Goal: Transaction & Acquisition: Book appointment/travel/reservation

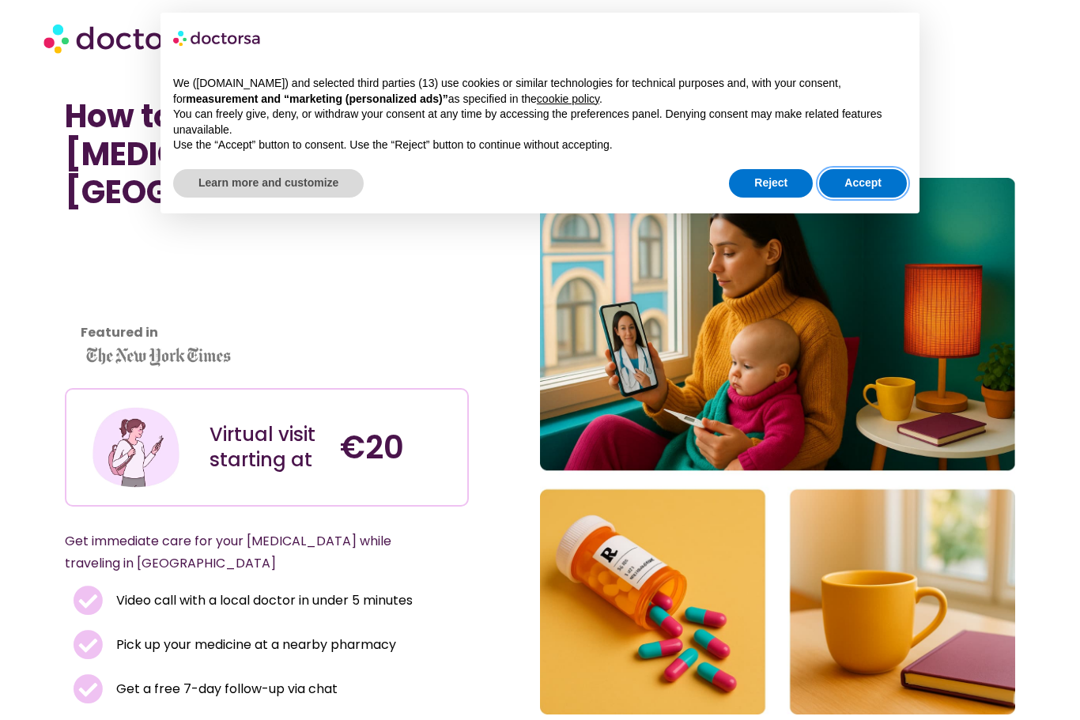
click at [871, 177] on button "Accept" at bounding box center [863, 183] width 88 height 28
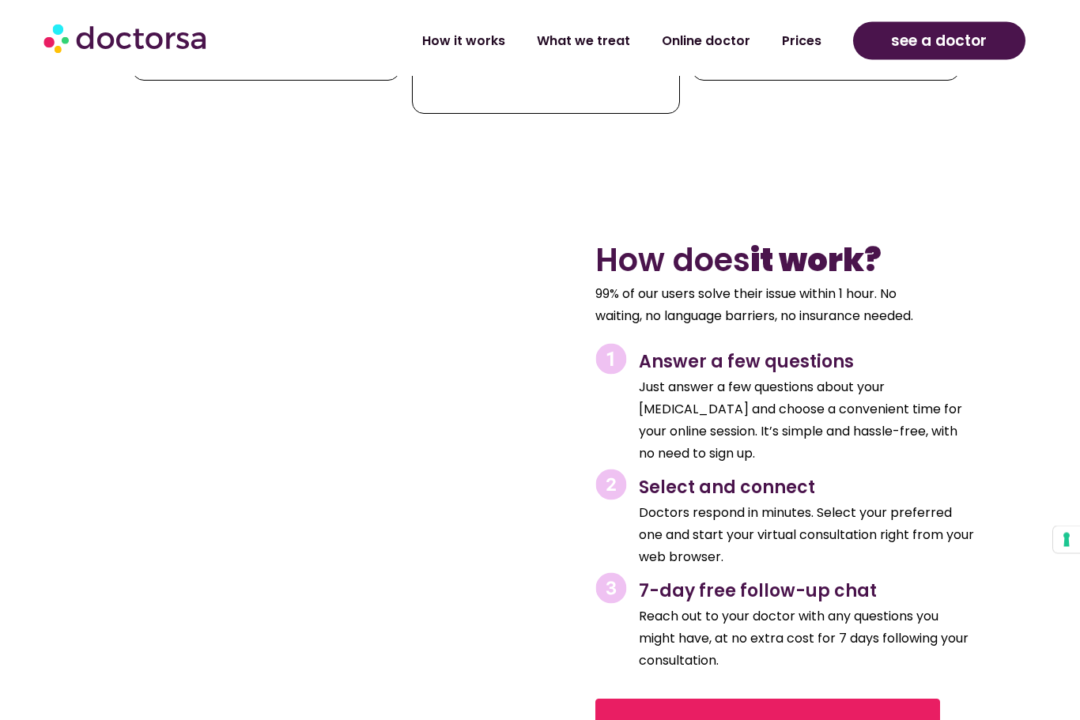
scroll to position [2163, 0]
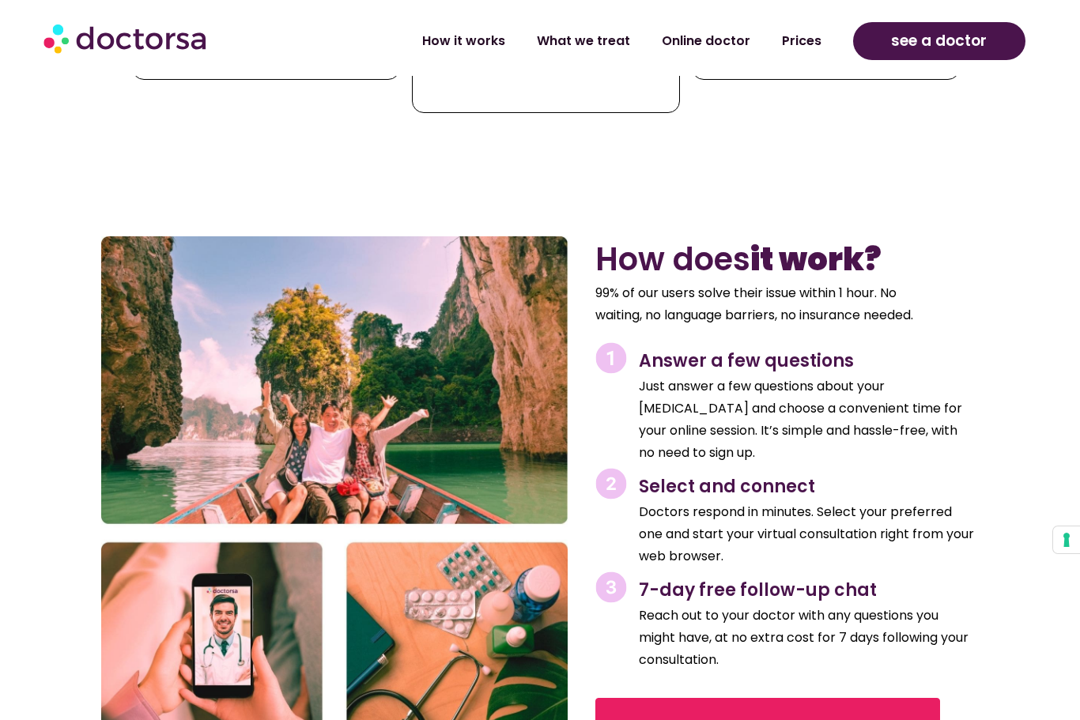
click at [822, 719] on span "Get Bronchitis Treatment" at bounding box center [768, 731] width 296 height 25
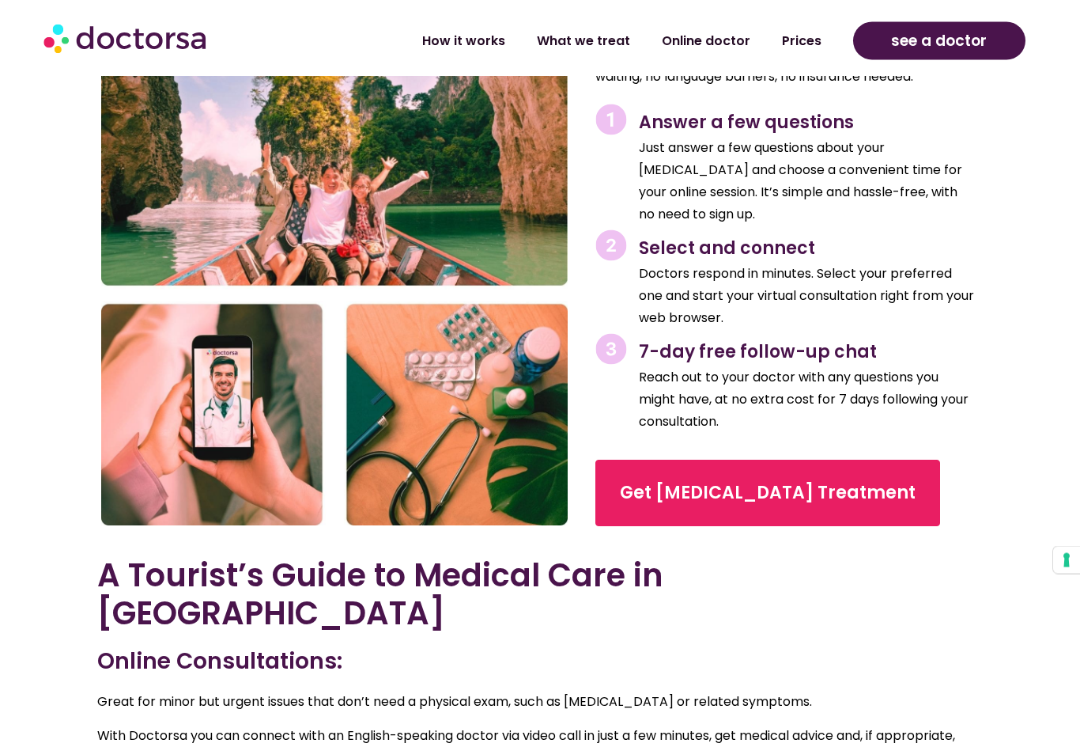
scroll to position [2478, 0]
click at [805, 480] on span "Get Bronchitis Treatment" at bounding box center [768, 492] width 296 height 25
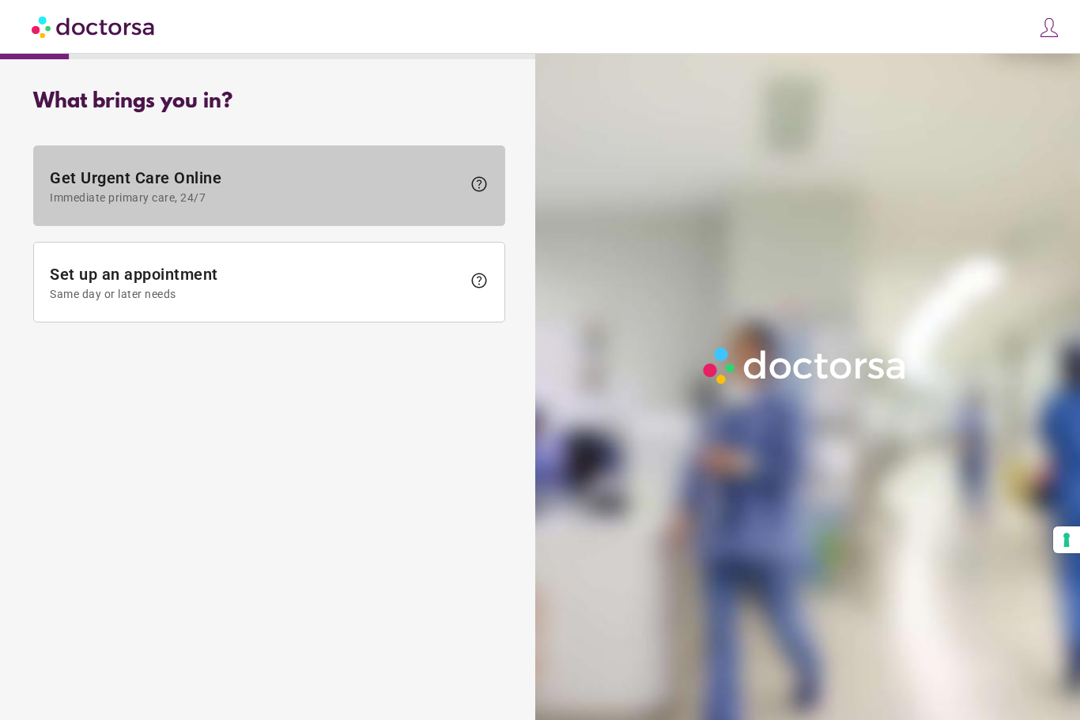
click at [157, 190] on span "Get Urgent Care Online Immediate primary care, 24/7" at bounding box center [256, 186] width 412 height 36
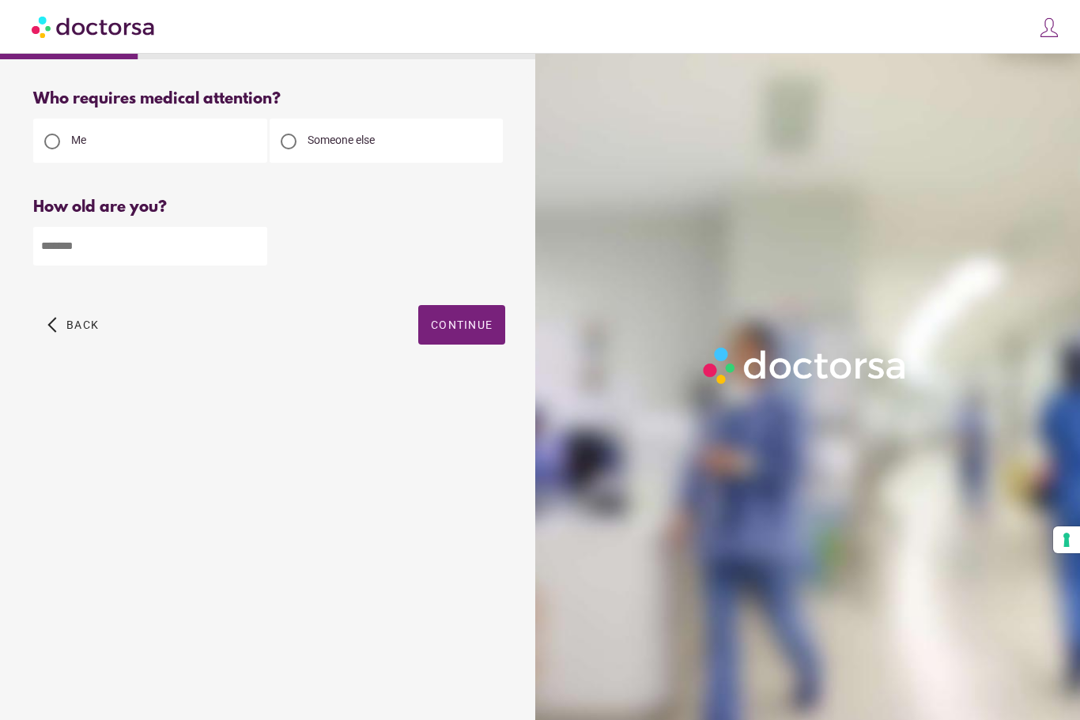
click at [119, 240] on input "number" at bounding box center [150, 246] width 234 height 39
type input "**"
click at [328, 251] on div "**" at bounding box center [269, 245] width 472 height 41
click at [452, 321] on span "button" at bounding box center [461, 325] width 87 height 40
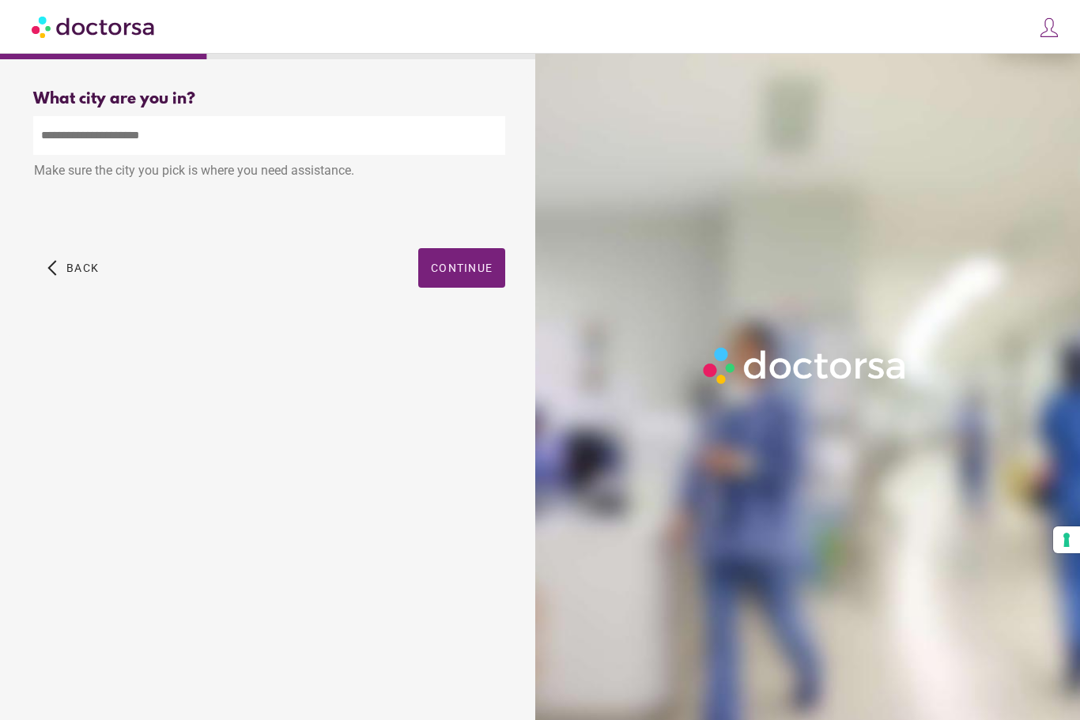
click at [149, 141] on input "text" at bounding box center [269, 135] width 472 height 39
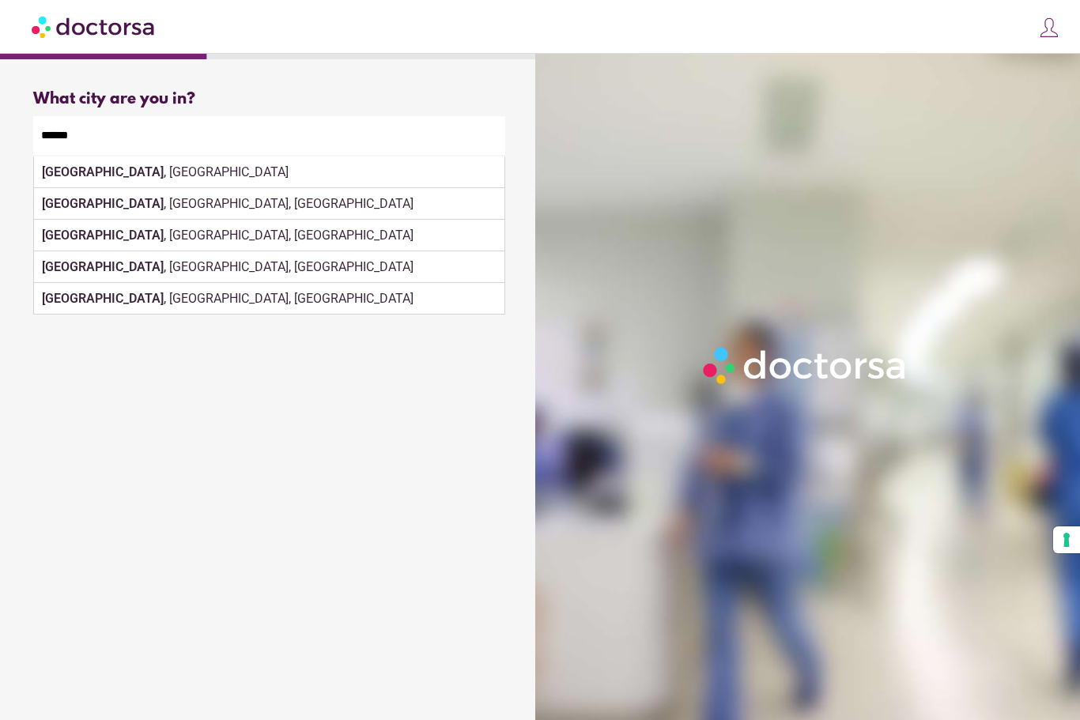
click at [104, 172] on div "Athens , Greece" at bounding box center [269, 173] width 471 height 32
type input "**********"
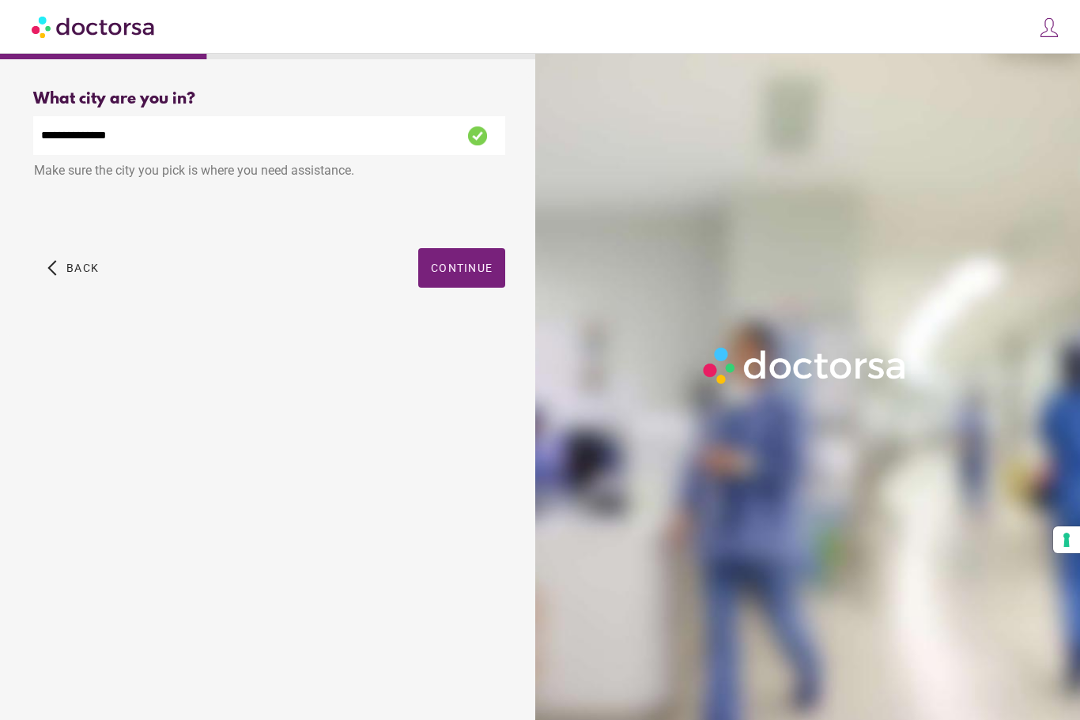
click at [471, 262] on span "Continue" at bounding box center [462, 268] width 62 height 13
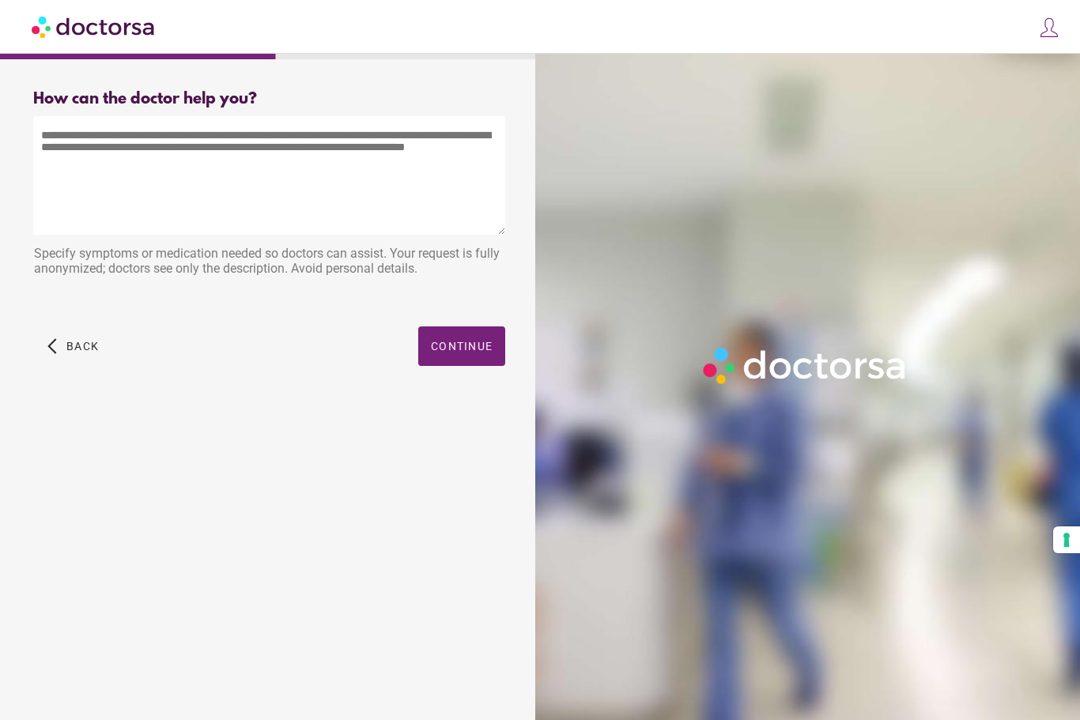
click at [119, 195] on textarea at bounding box center [269, 175] width 472 height 119
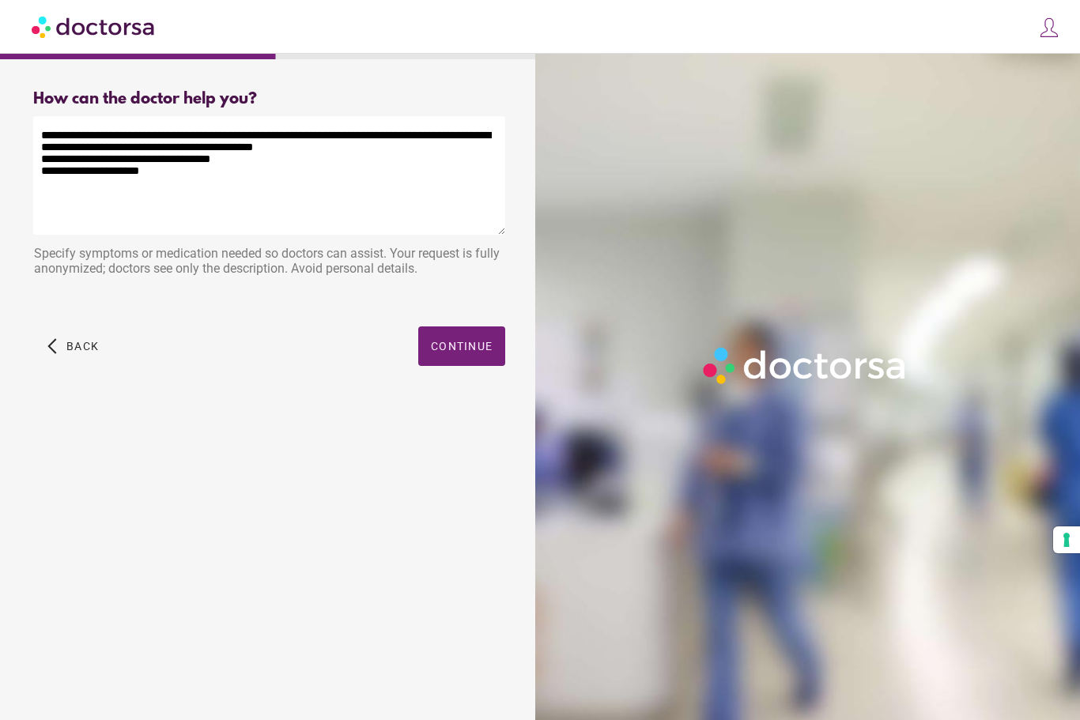
type textarea "**********"
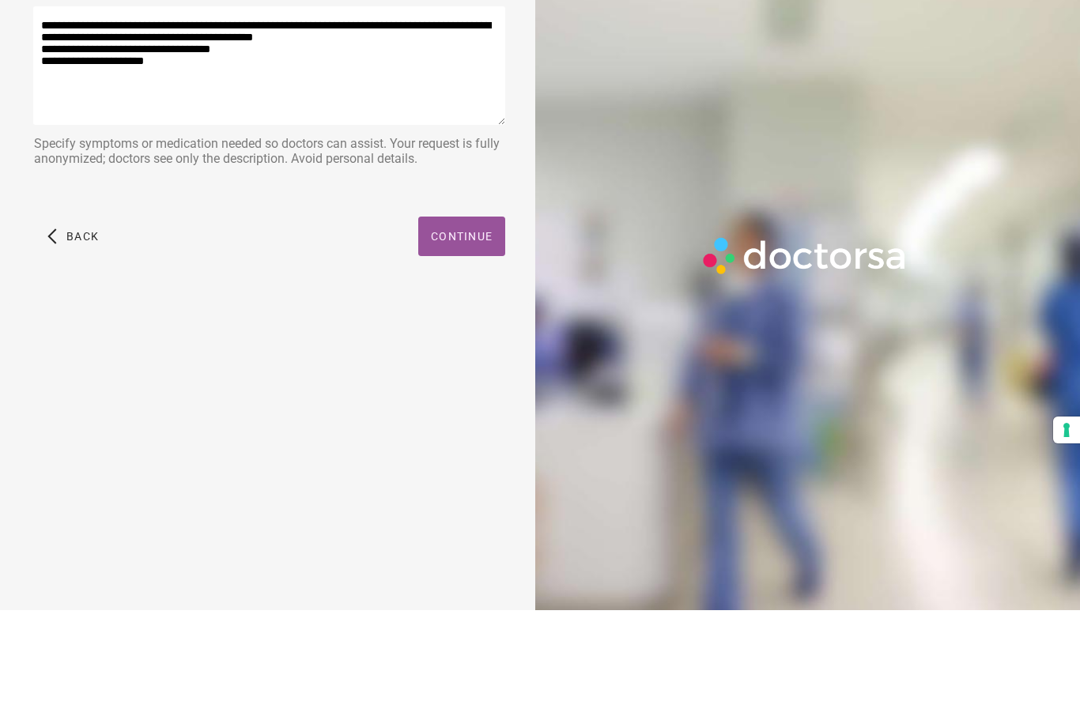
click at [454, 340] on span "Continue" at bounding box center [462, 346] width 62 height 13
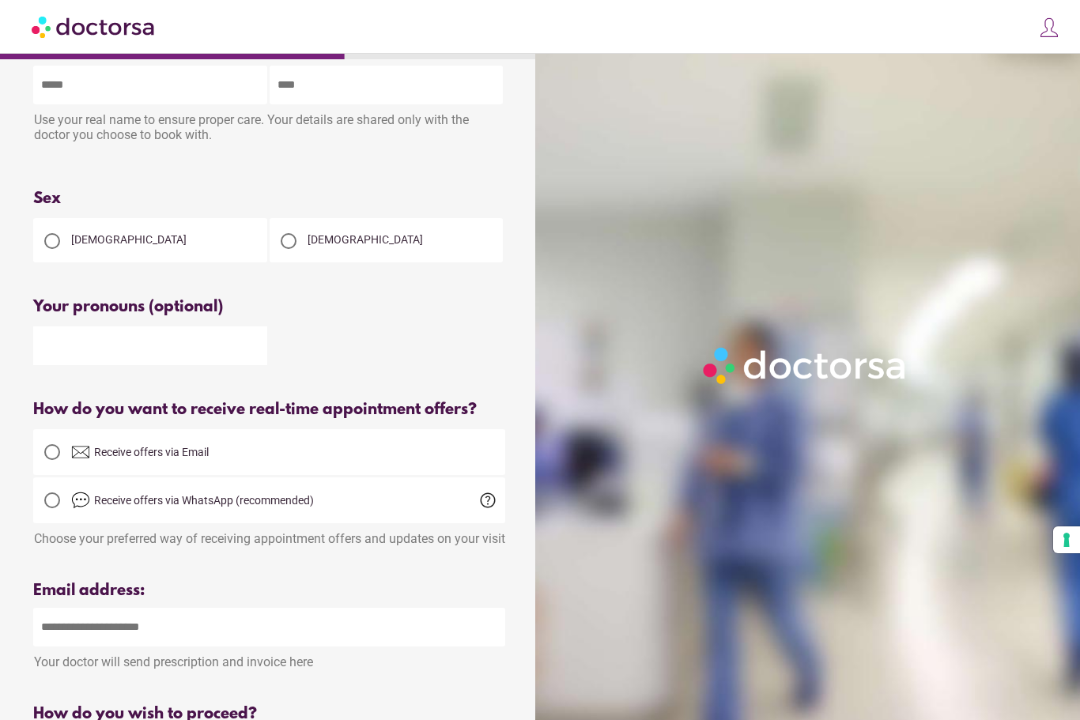
click at [283, 244] on div at bounding box center [289, 241] width 16 height 16
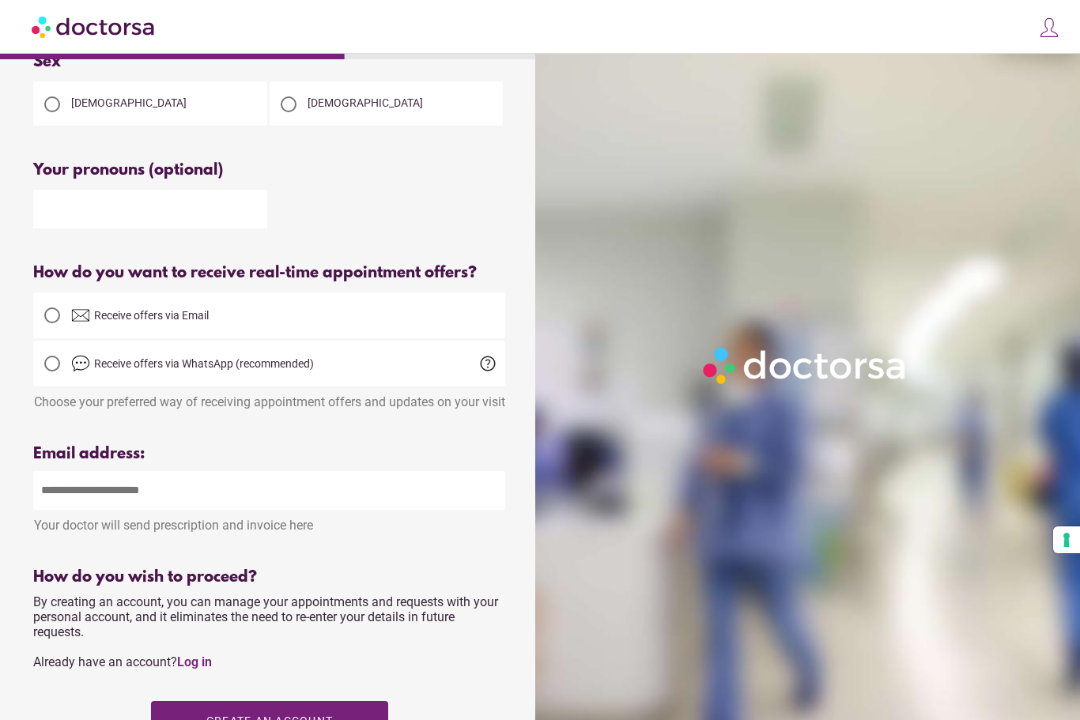
scroll to position [180, 0]
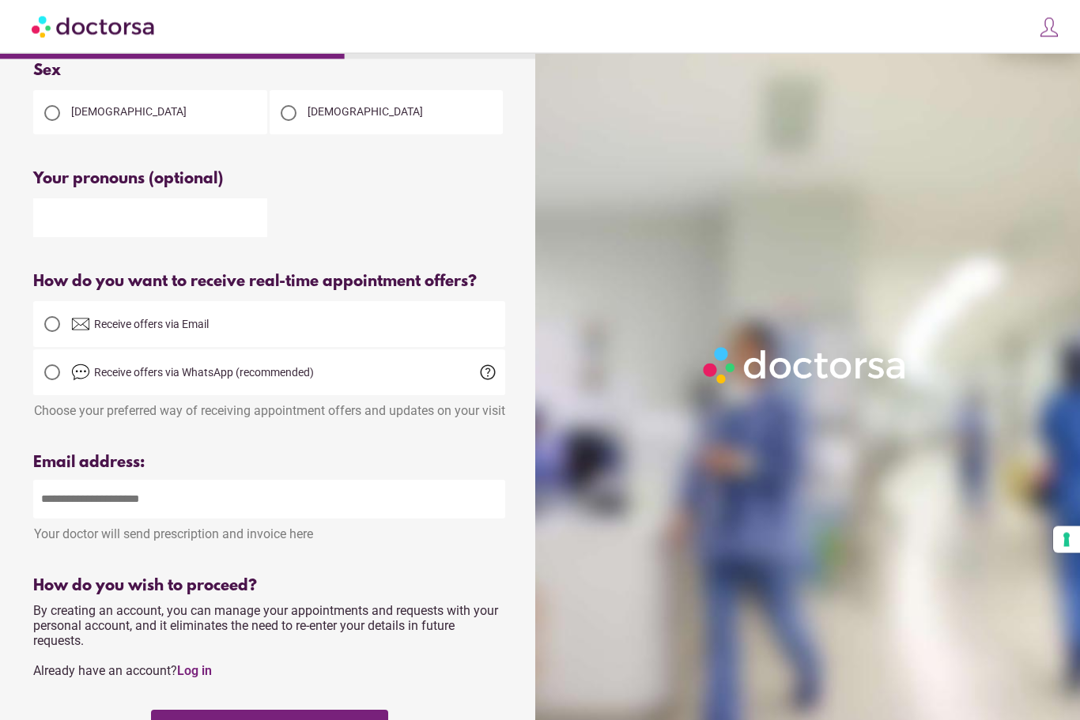
click at [195, 443] on div at bounding box center [269, 433] width 472 height 20
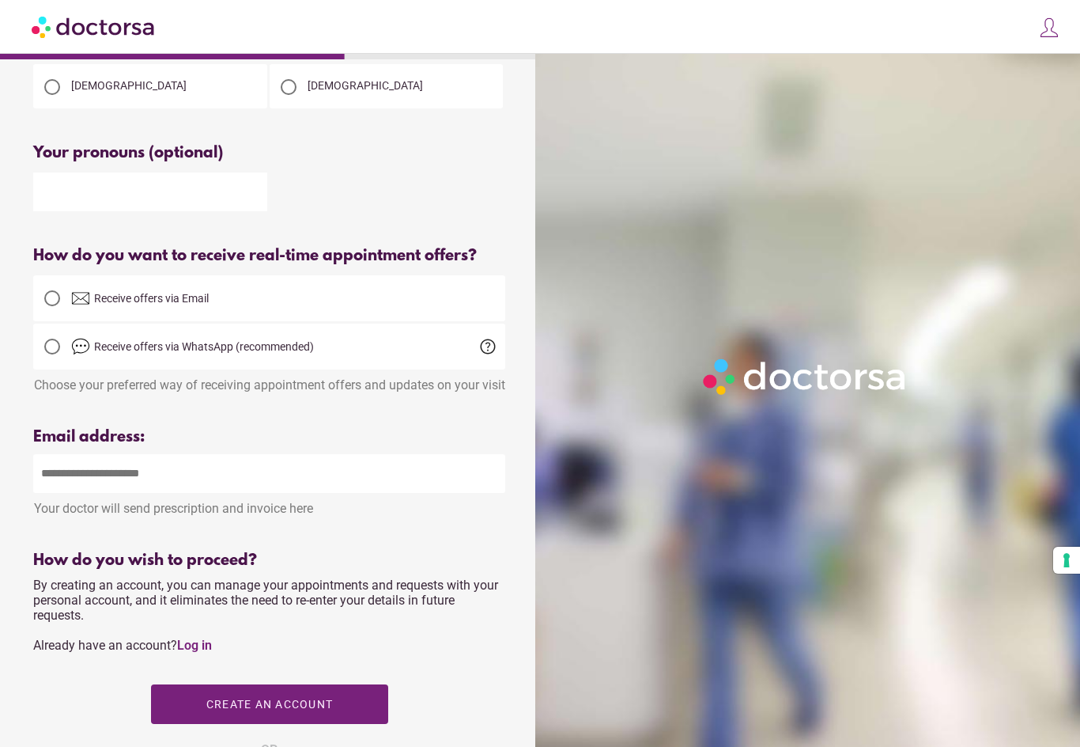
scroll to position [234, 0]
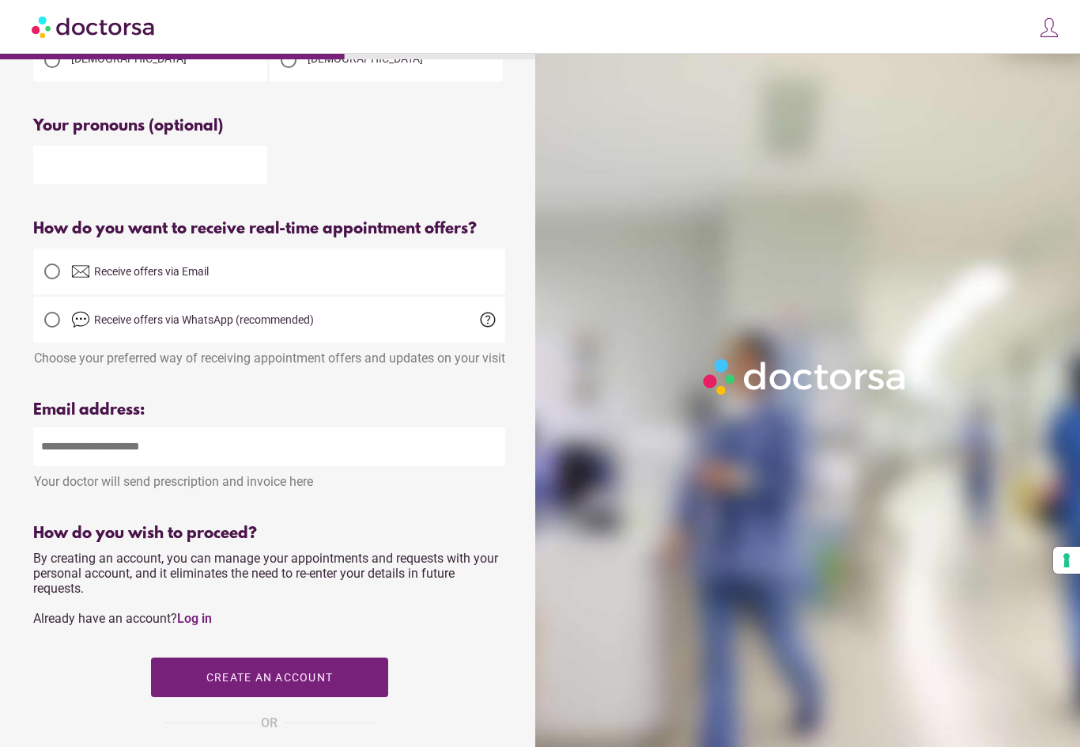
click at [101, 466] on input "email" at bounding box center [269, 446] width 472 height 39
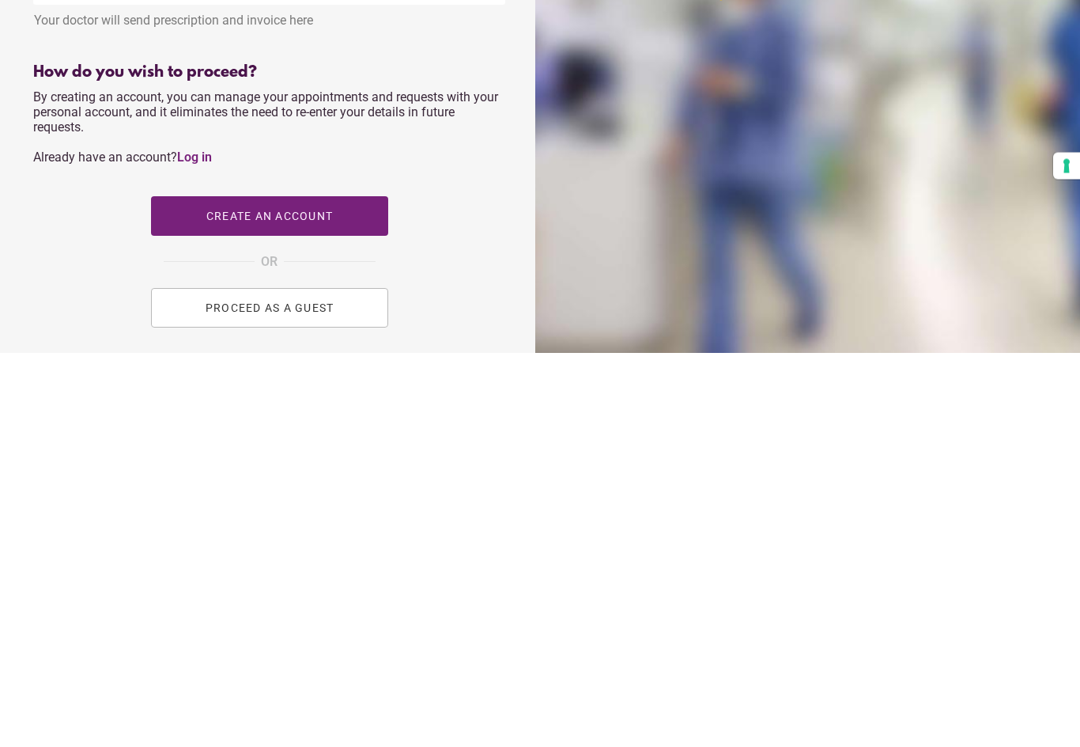
scroll to position [312, 0]
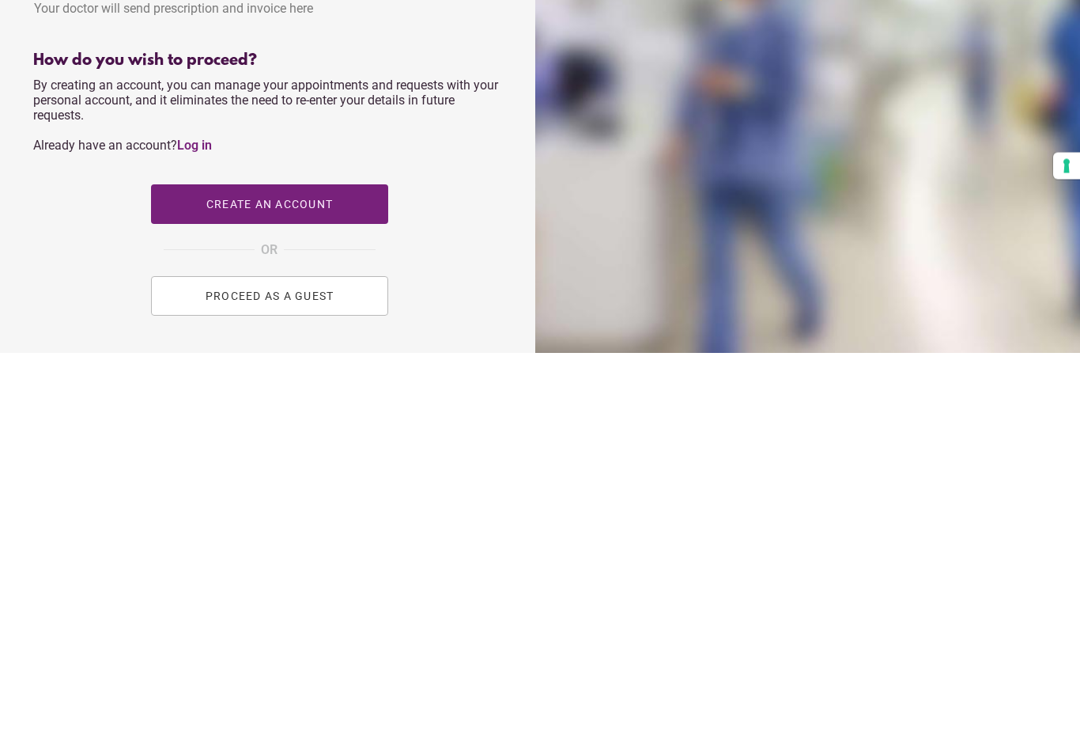
type input "**********"
click at [216, 684] on span "PROCEED AS A GUEST" at bounding box center [269, 690] width 129 height 13
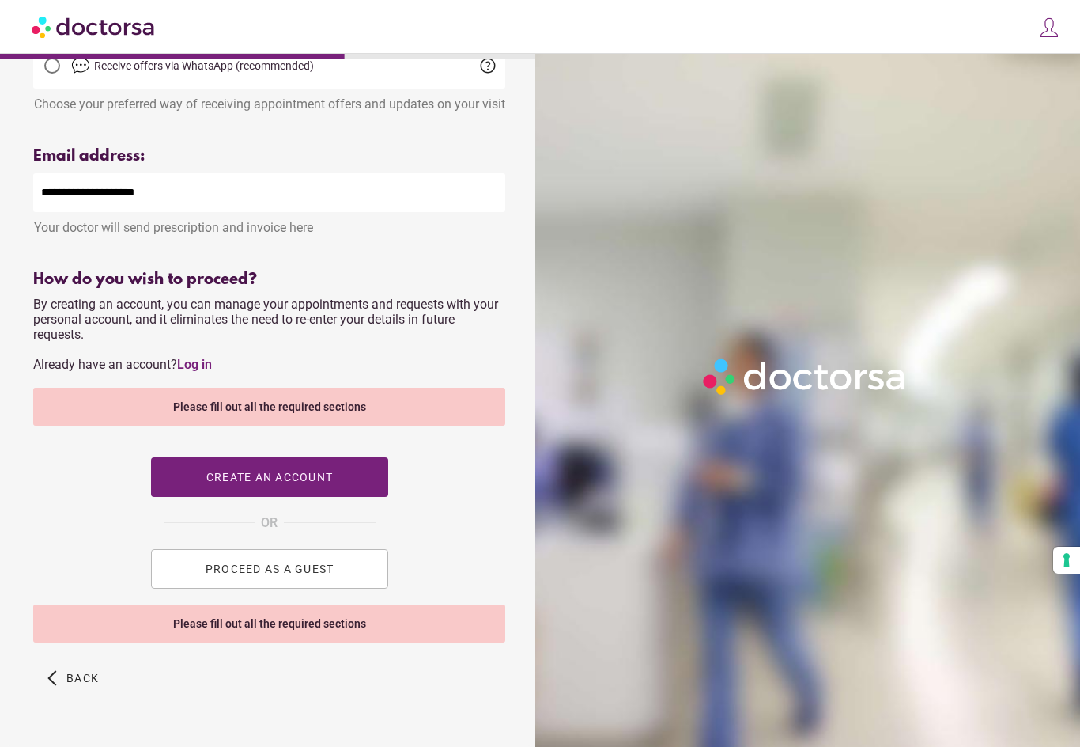
scroll to position [526, 0]
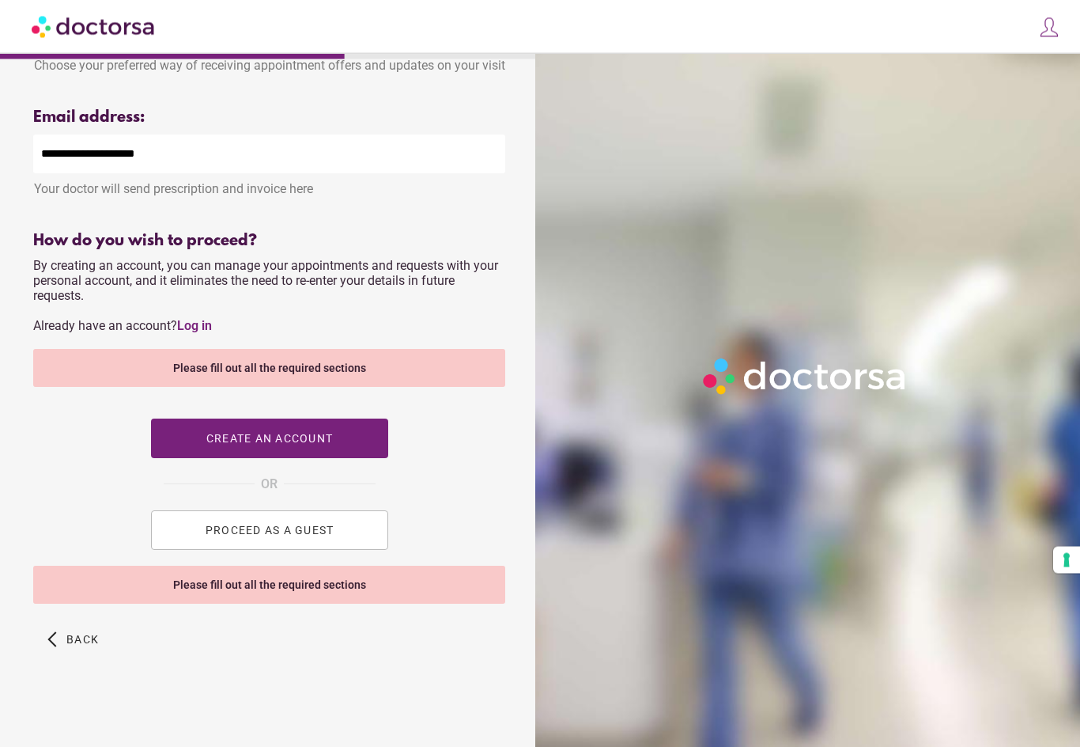
click at [98, 604] on div "Please fill out all the required sections" at bounding box center [269, 585] width 472 height 38
click at [206, 537] on span "PROCEED AS A GUEST" at bounding box center [269, 530] width 129 height 13
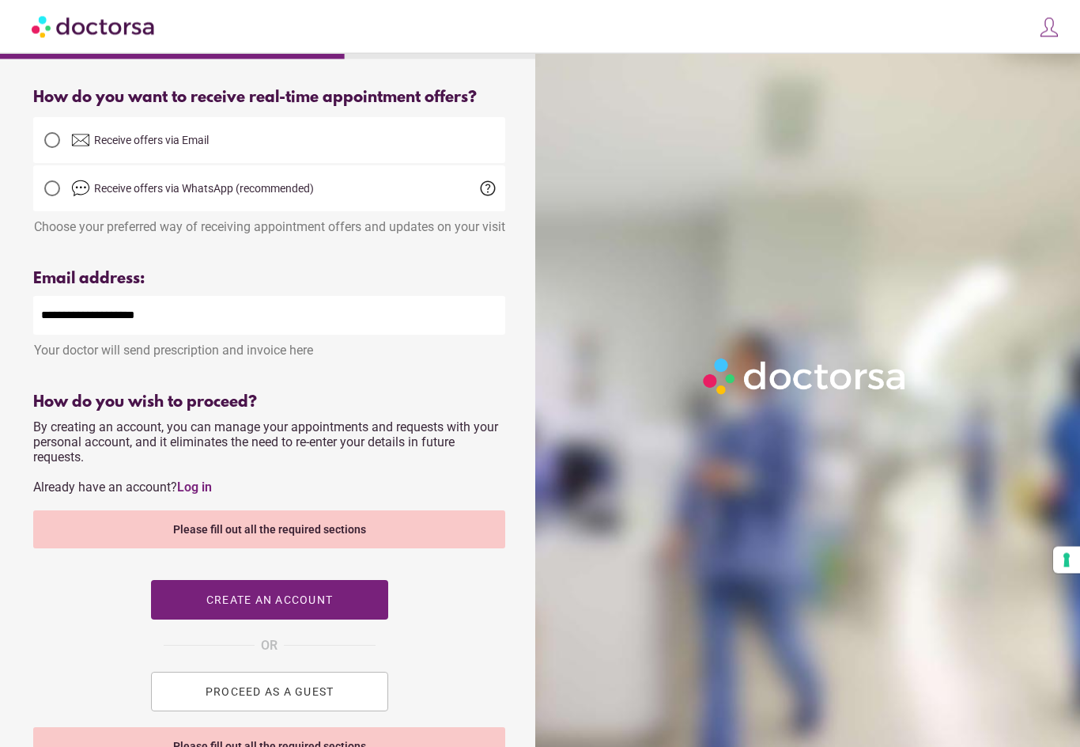
scroll to position [365, 0]
click at [198, 619] on span "button" at bounding box center [269, 600] width 237 height 40
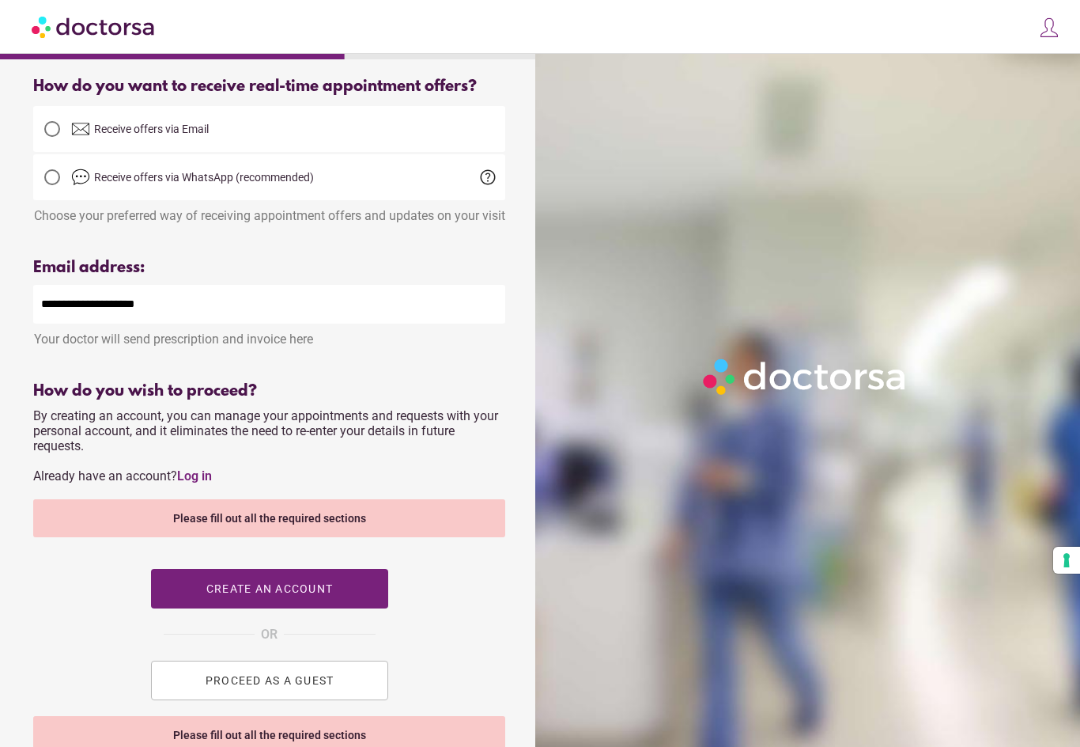
scroll to position [374, 0]
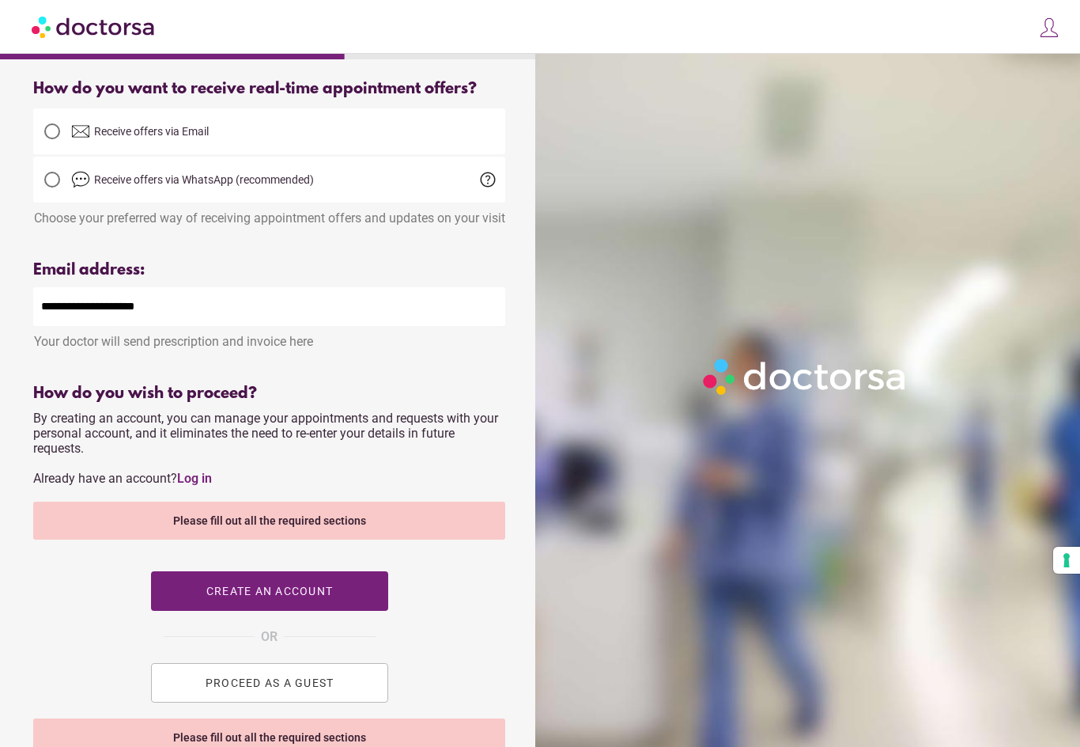
click at [52, 133] on div at bounding box center [52, 131] width 16 height 16
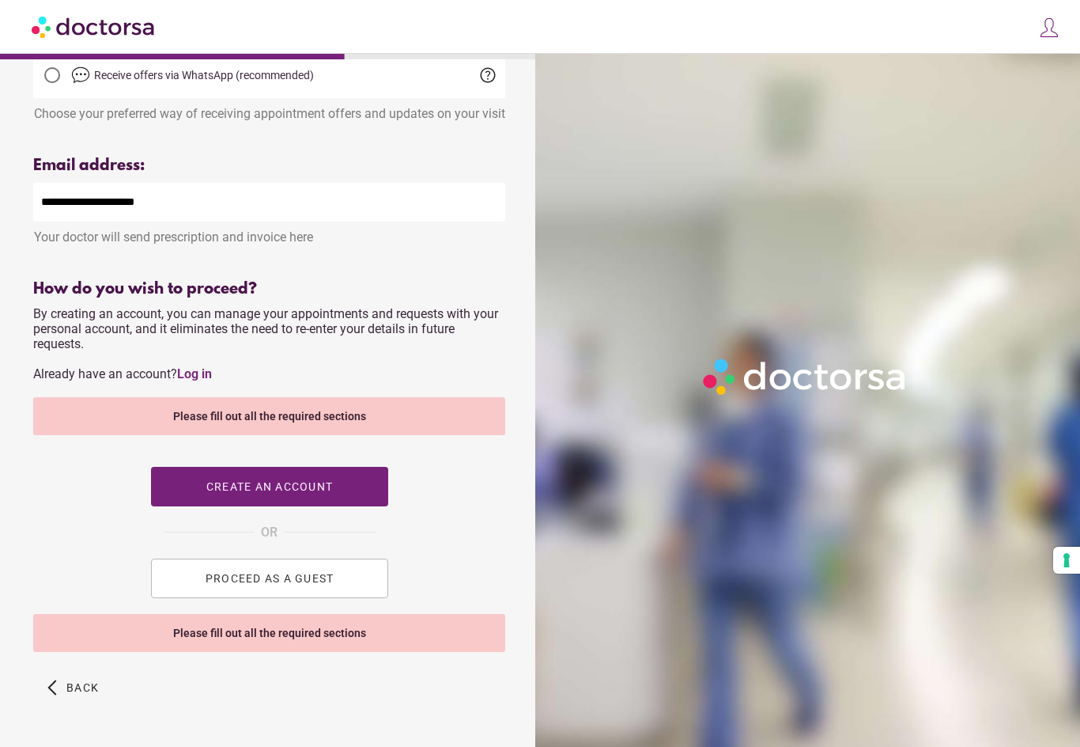
scroll to position [493, 0]
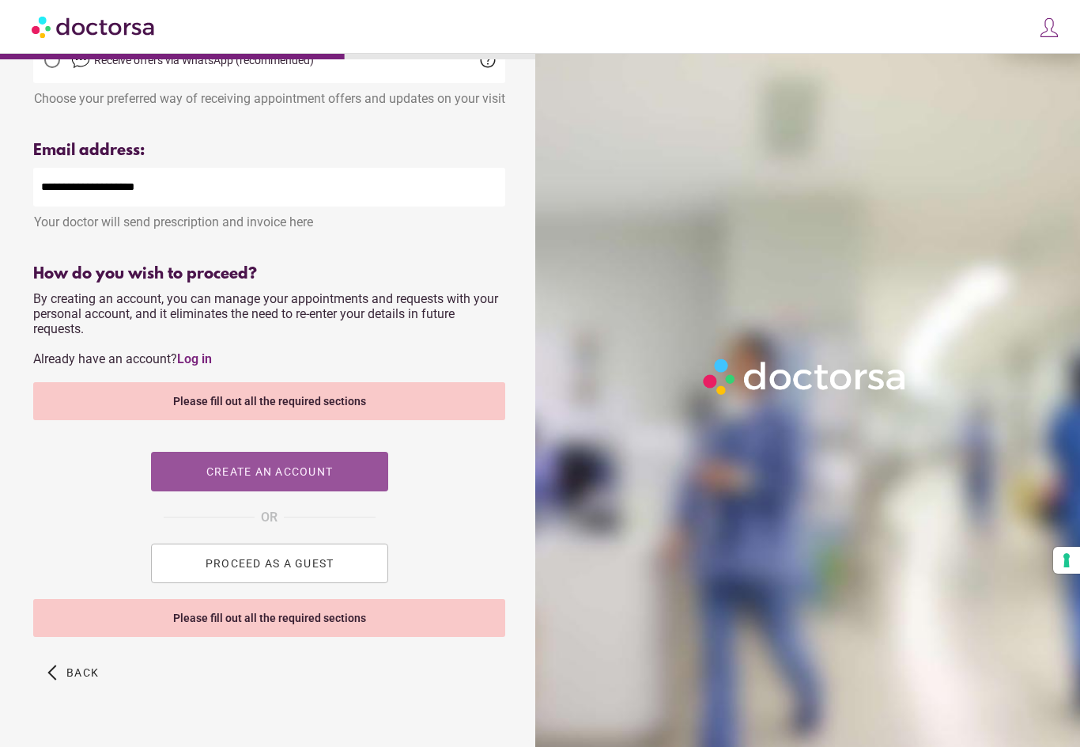
click at [191, 491] on span "button" at bounding box center [269, 472] width 237 height 40
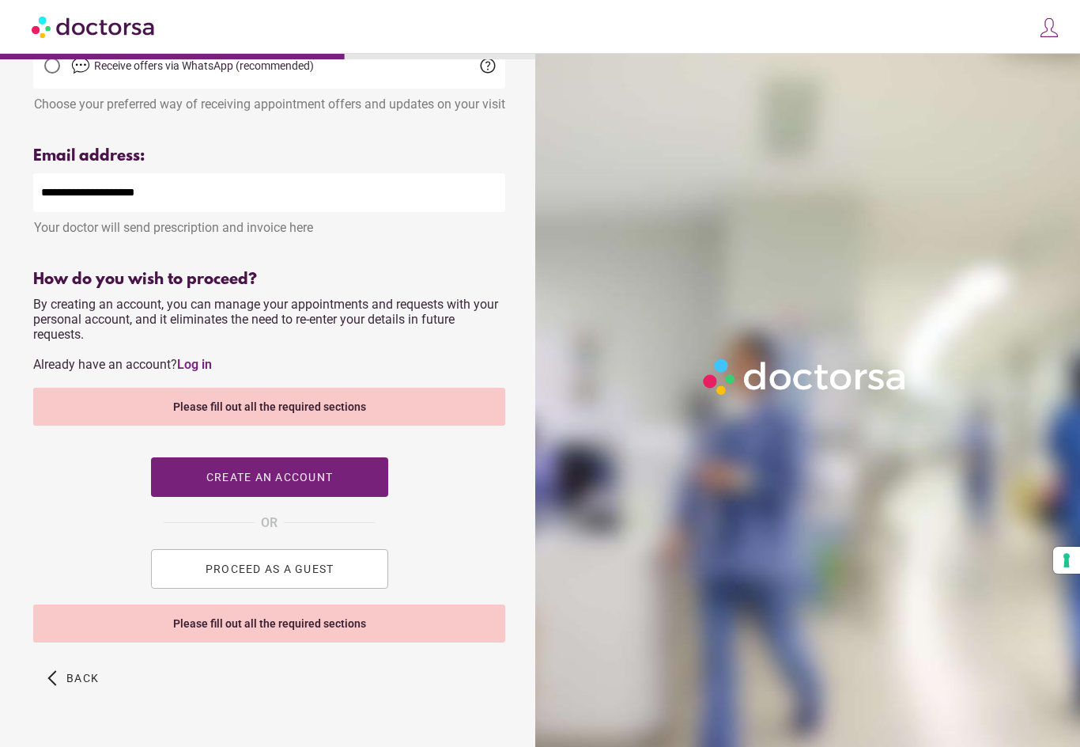
scroll to position [526, 0]
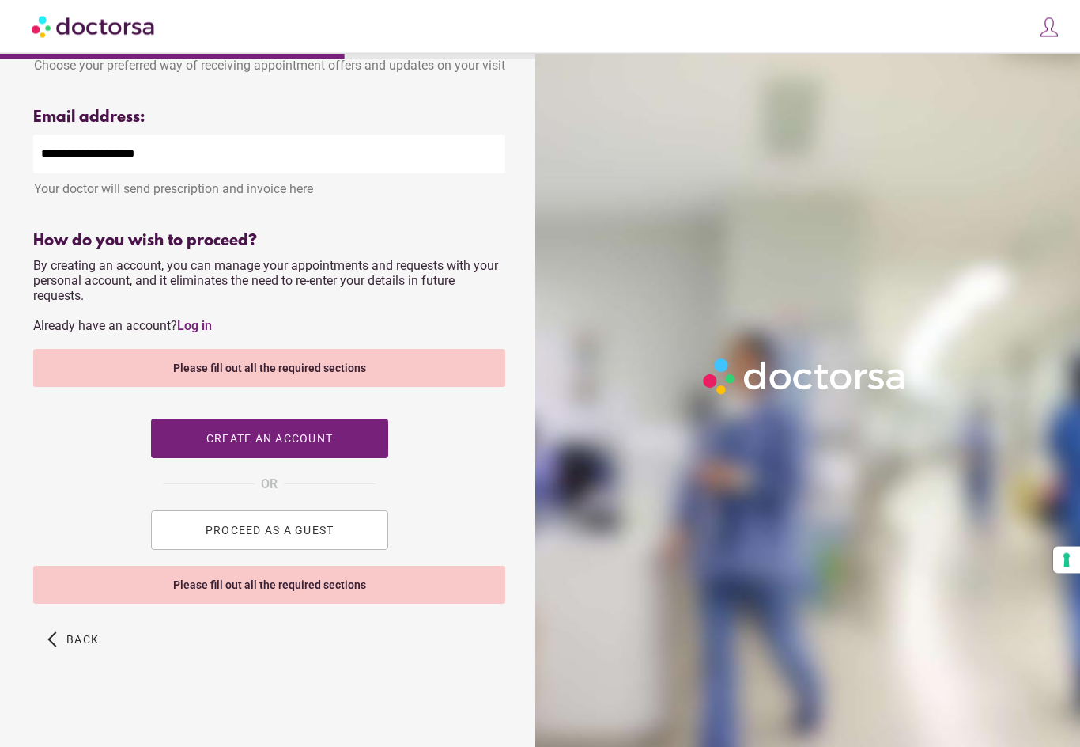
click at [132, 604] on div "Please fill out all the required sections" at bounding box center [269, 585] width 472 height 38
click at [194, 459] on span "button" at bounding box center [269, 439] width 237 height 40
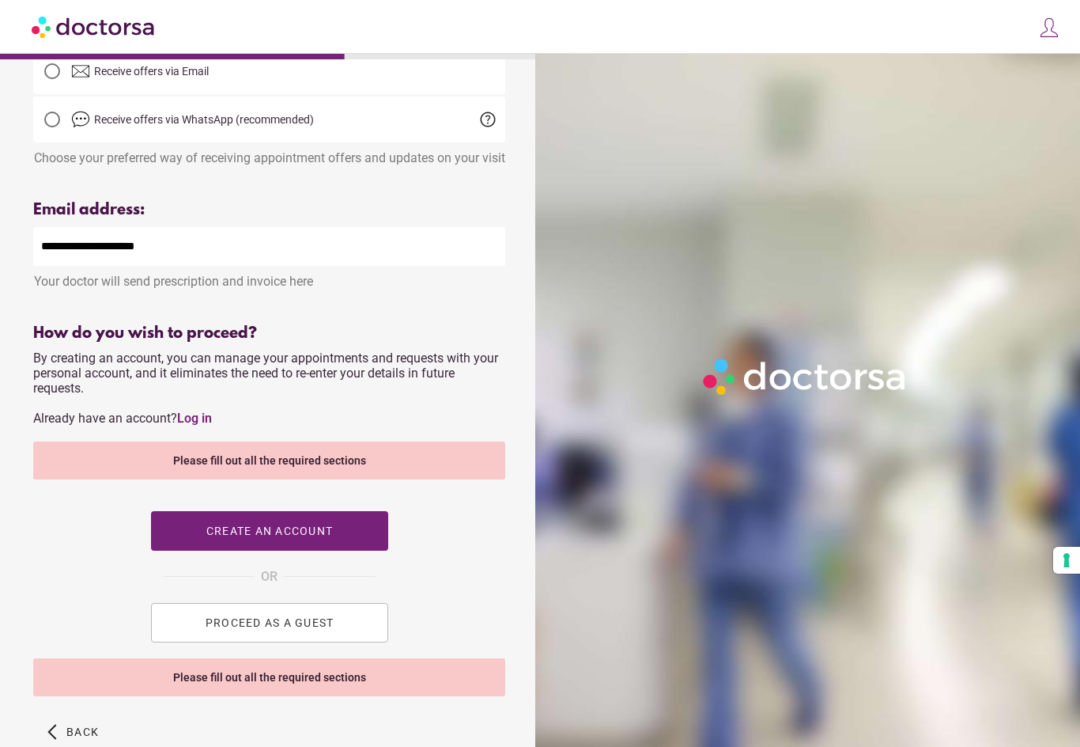
click at [191, 425] on link "Log in" at bounding box center [194, 417] width 35 height 15
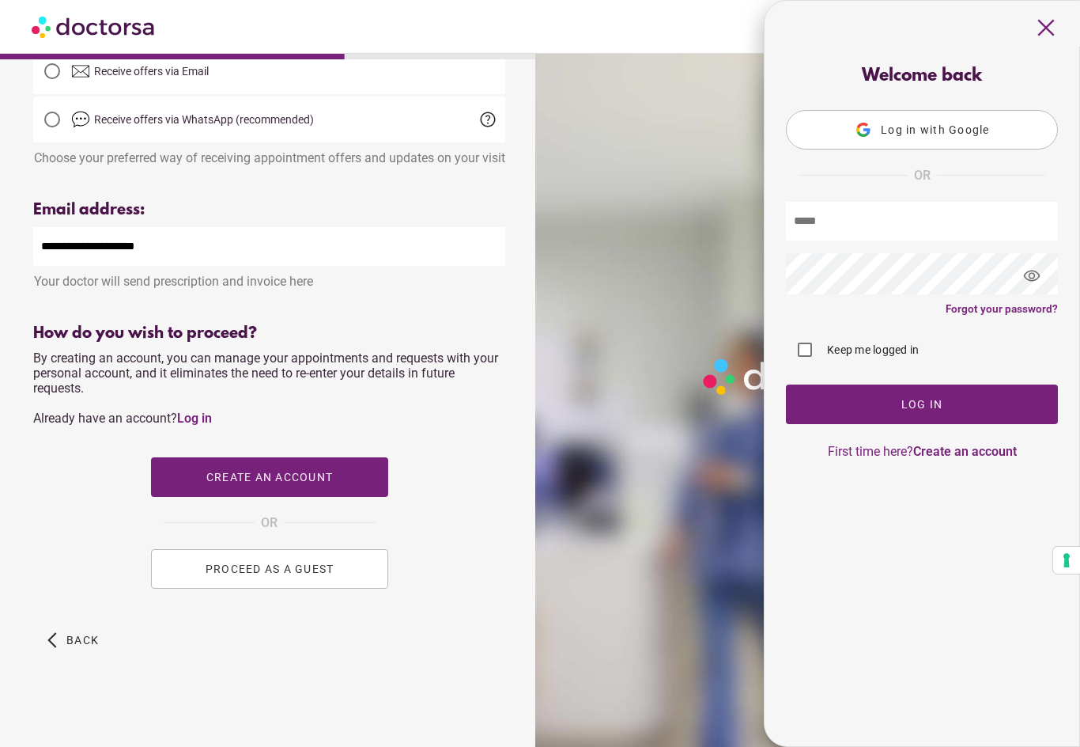
click at [959, 216] on input "text" at bounding box center [922, 221] width 272 height 39
type input "**********"
click at [1003, 315] on link "Forgot your password?" at bounding box center [1002, 308] width 112 height 13
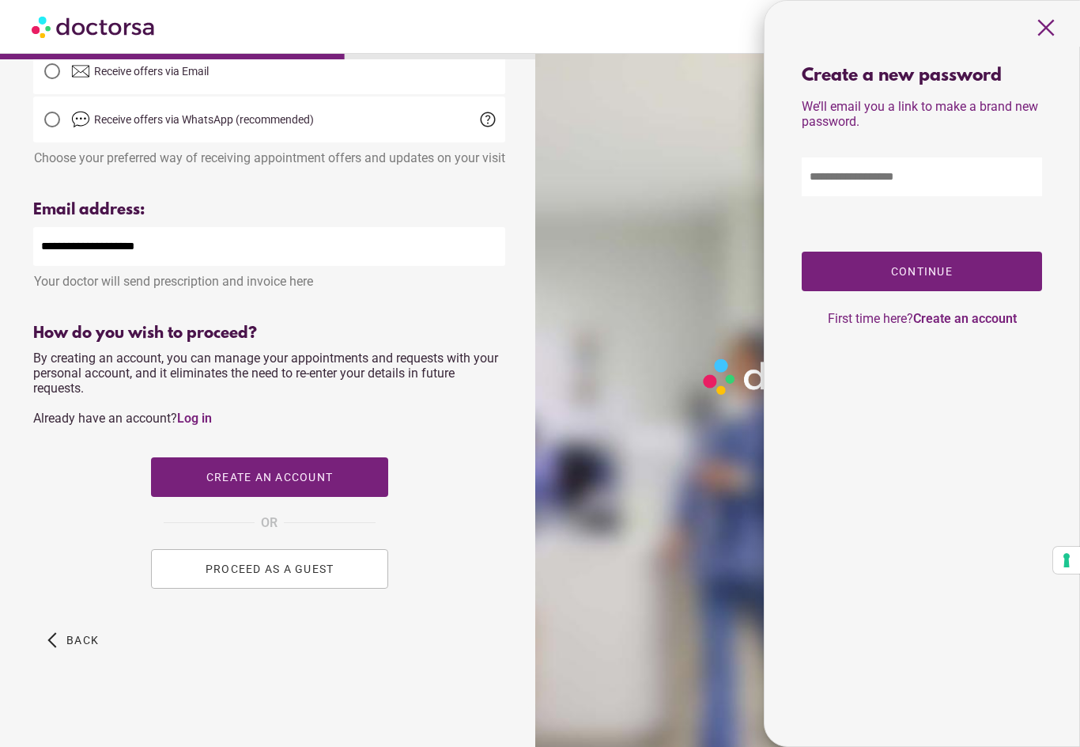
click at [951, 186] on input "text" at bounding box center [922, 176] width 240 height 39
type input "**********"
click at [983, 274] on span "button" at bounding box center [922, 271] width 240 height 40
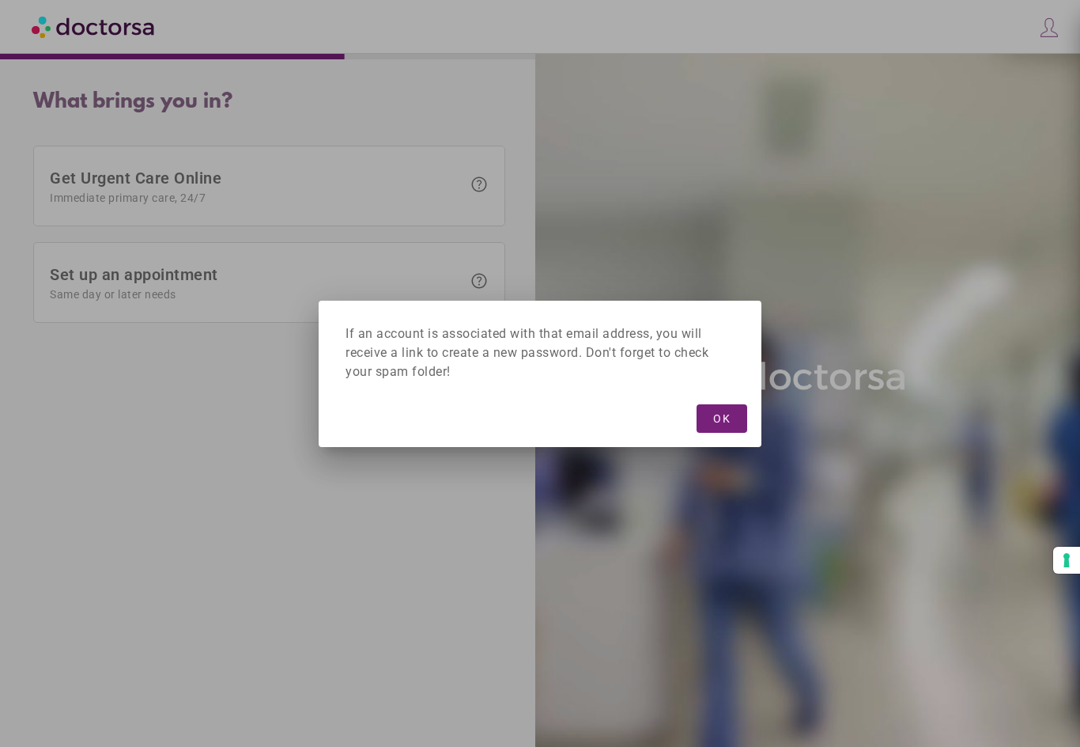
scroll to position [26, 0]
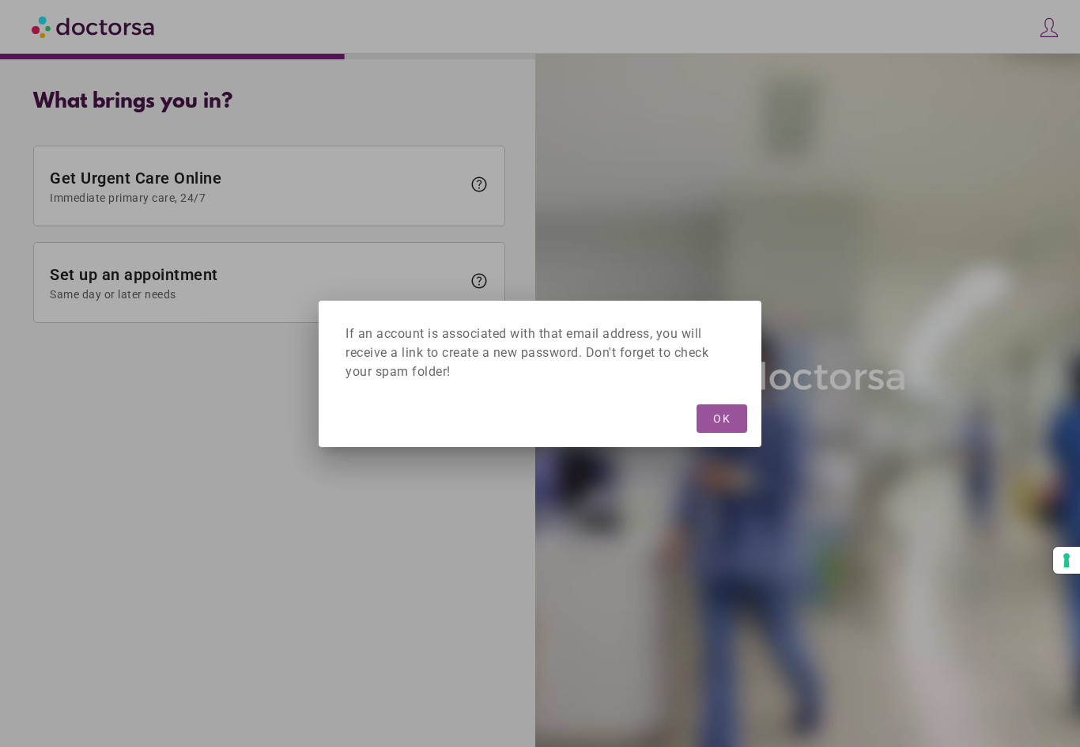
click at [709, 413] on span "button" at bounding box center [722, 418] width 51 height 28
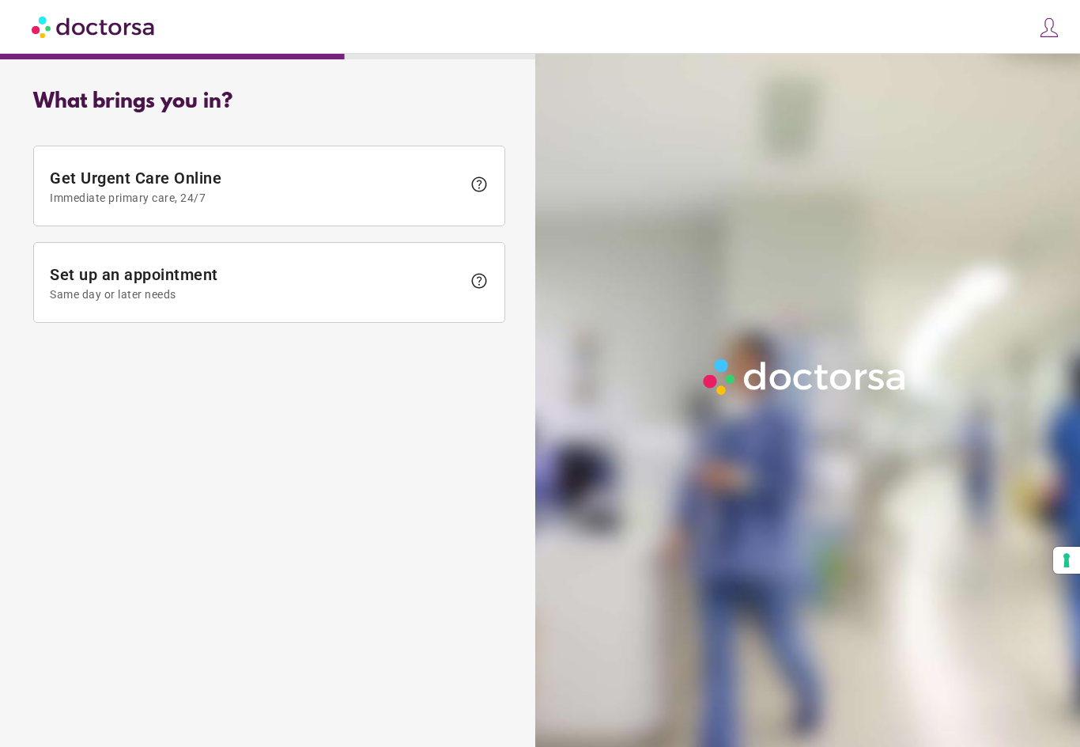
click at [92, 523] on div "What brings you in? Get Urgent Care Online Immediate primary care, 24/7 help Se…" at bounding box center [269, 394] width 523 height 633
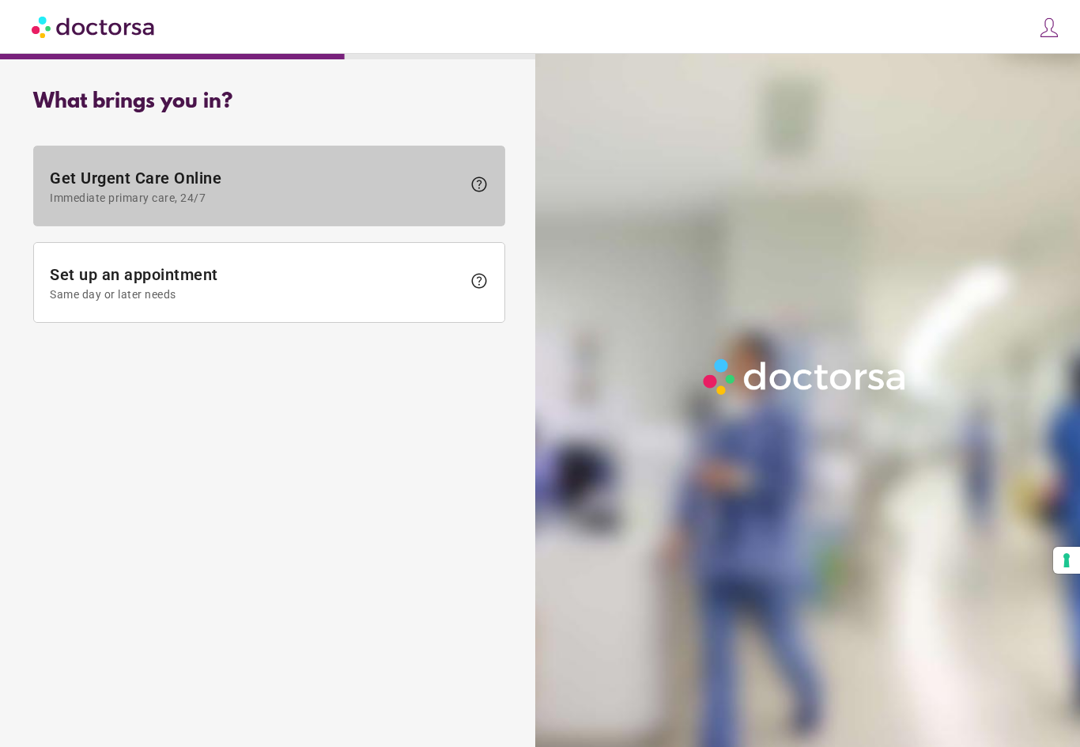
click at [140, 187] on span "Get Urgent Care Online Immediate primary care, 24/7" at bounding box center [256, 186] width 412 height 36
click at [100, 190] on span "Get Urgent Care Online Immediate primary care, 24/7" at bounding box center [256, 186] width 412 height 36
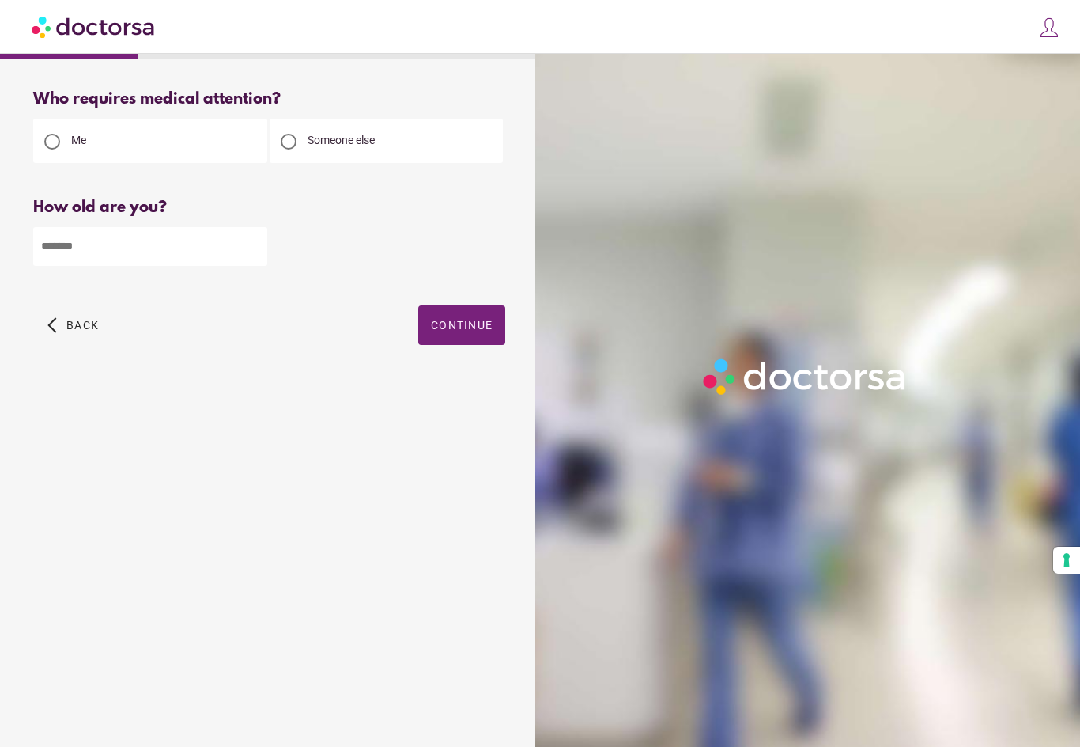
click at [115, 251] on input "number" at bounding box center [150, 246] width 234 height 39
type input "**"
click at [437, 323] on span "Continue" at bounding box center [462, 325] width 62 height 13
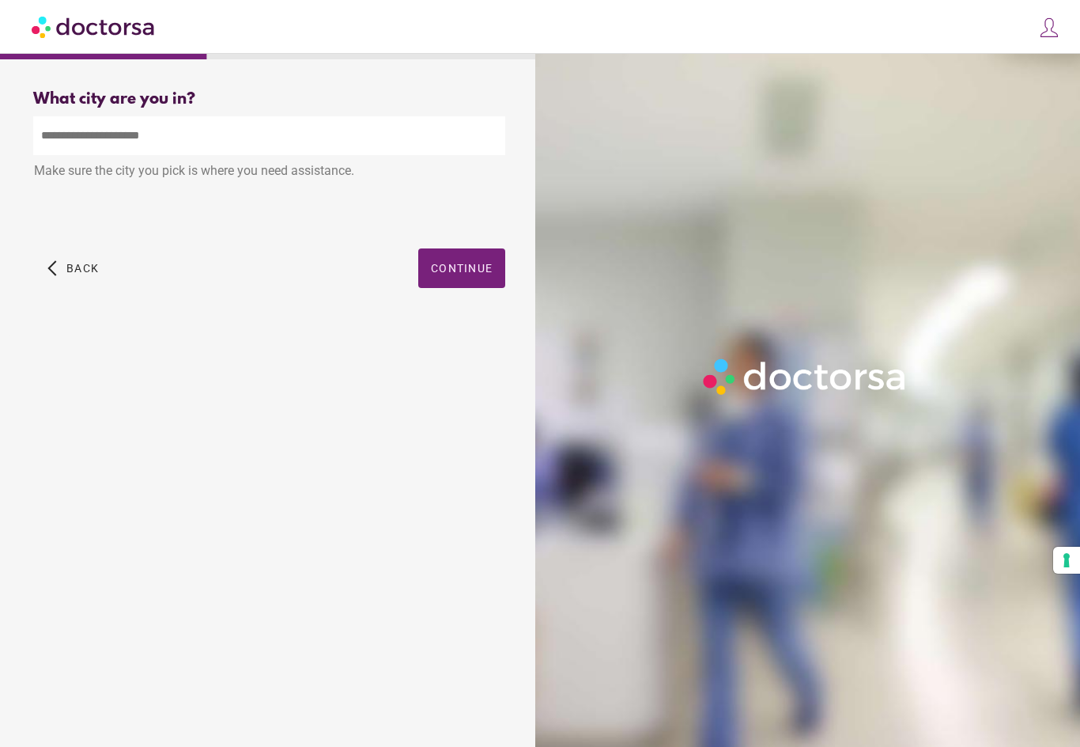
click at [169, 142] on input "text" at bounding box center [269, 135] width 472 height 39
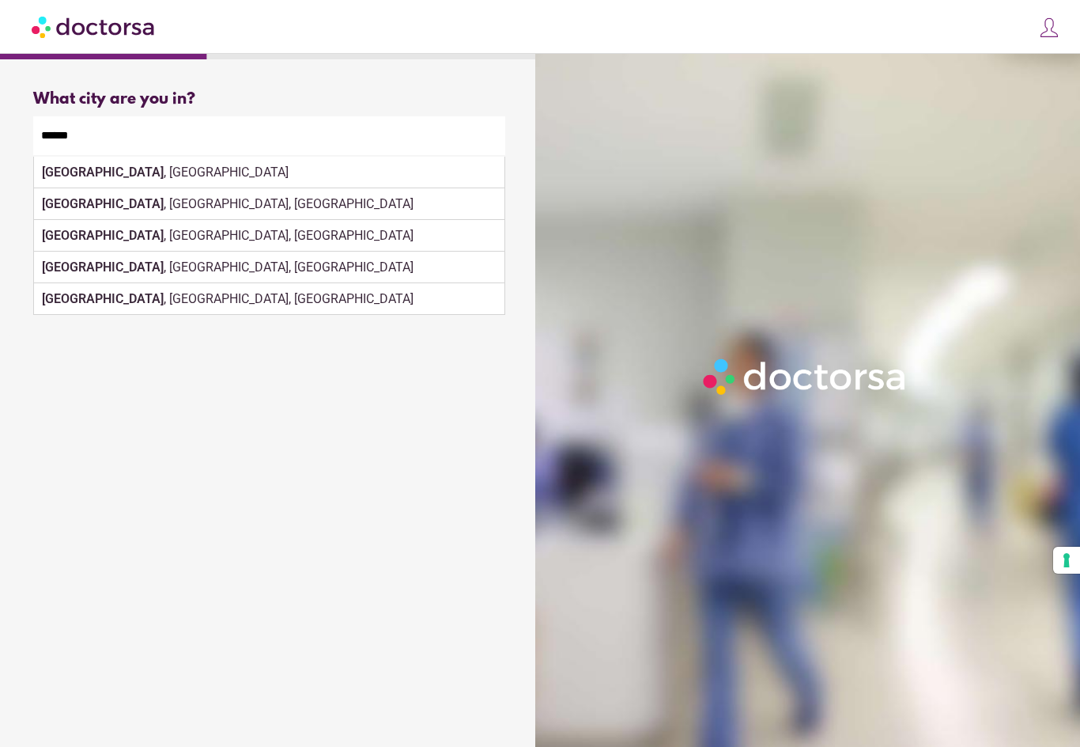
click at [79, 173] on strong "Athens" at bounding box center [103, 171] width 122 height 15
type input "**********"
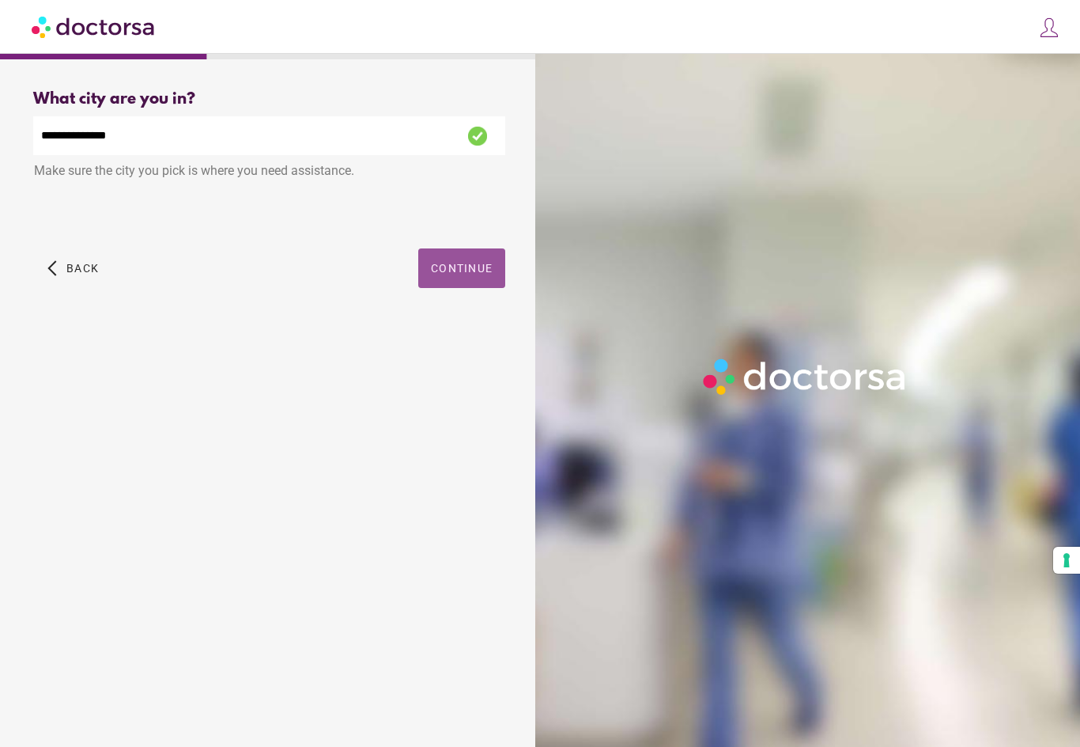
click at [478, 250] on span "button" at bounding box center [461, 268] width 87 height 40
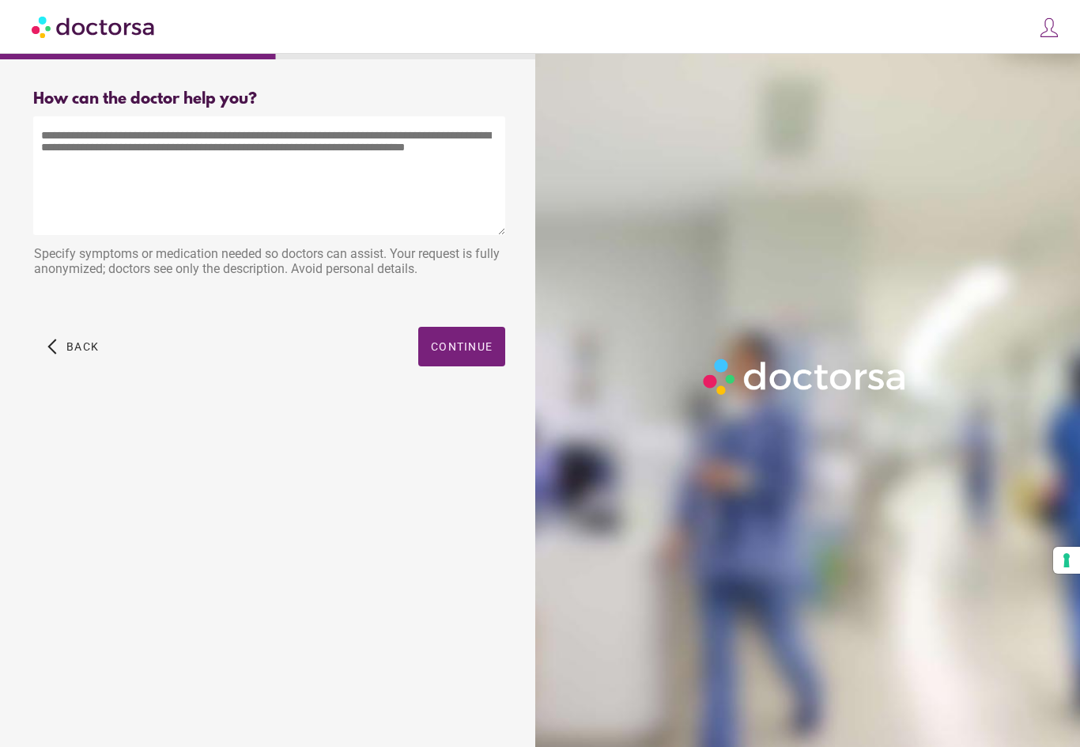
click at [361, 180] on textarea at bounding box center [269, 175] width 472 height 119
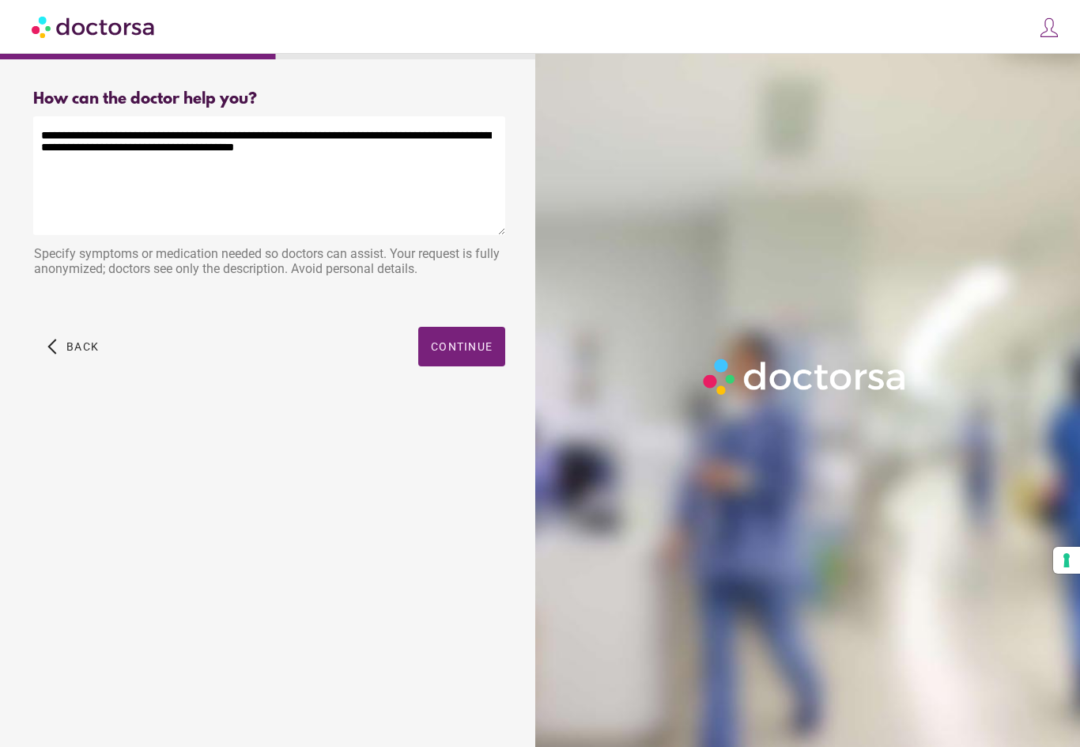
click at [304, 176] on textarea "**********" at bounding box center [269, 175] width 472 height 119
type textarea "**********"
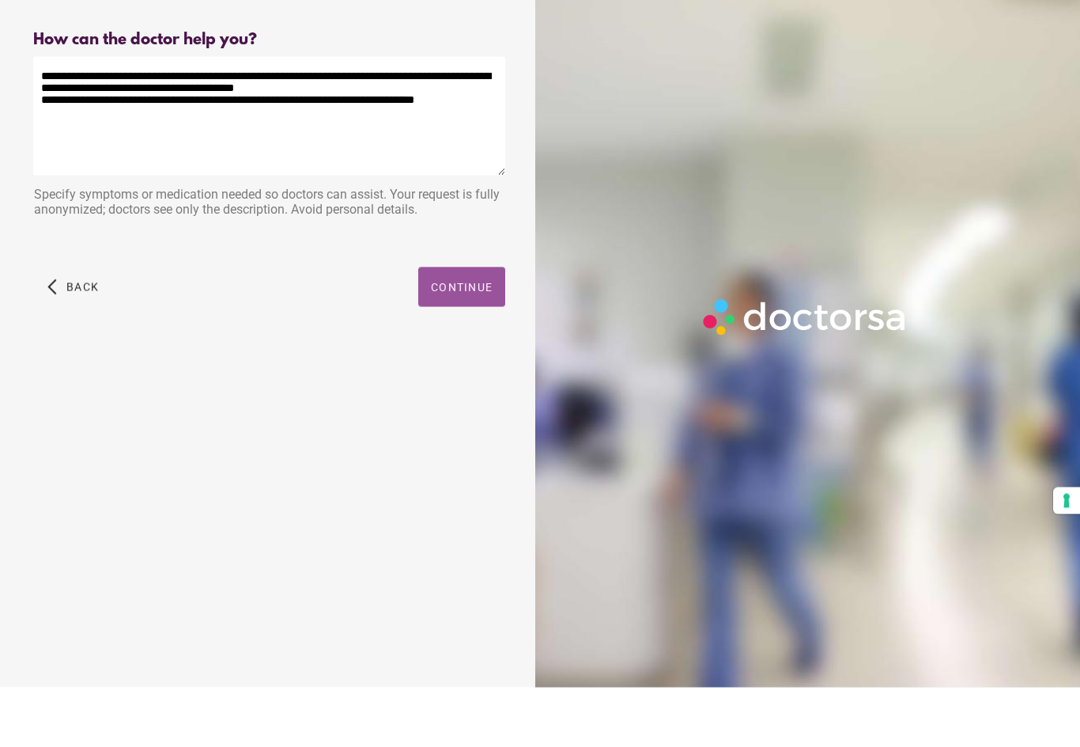
click at [457, 327] on span "button" at bounding box center [461, 347] width 87 height 40
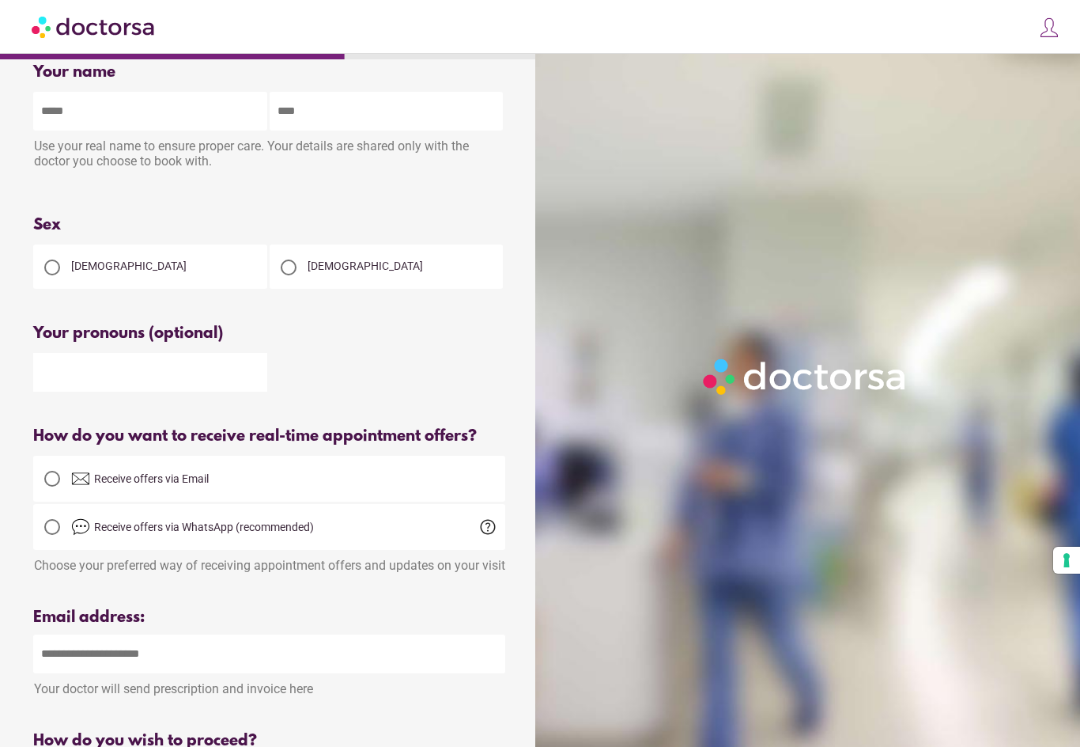
click at [289, 266] on div at bounding box center [289, 267] width 16 height 16
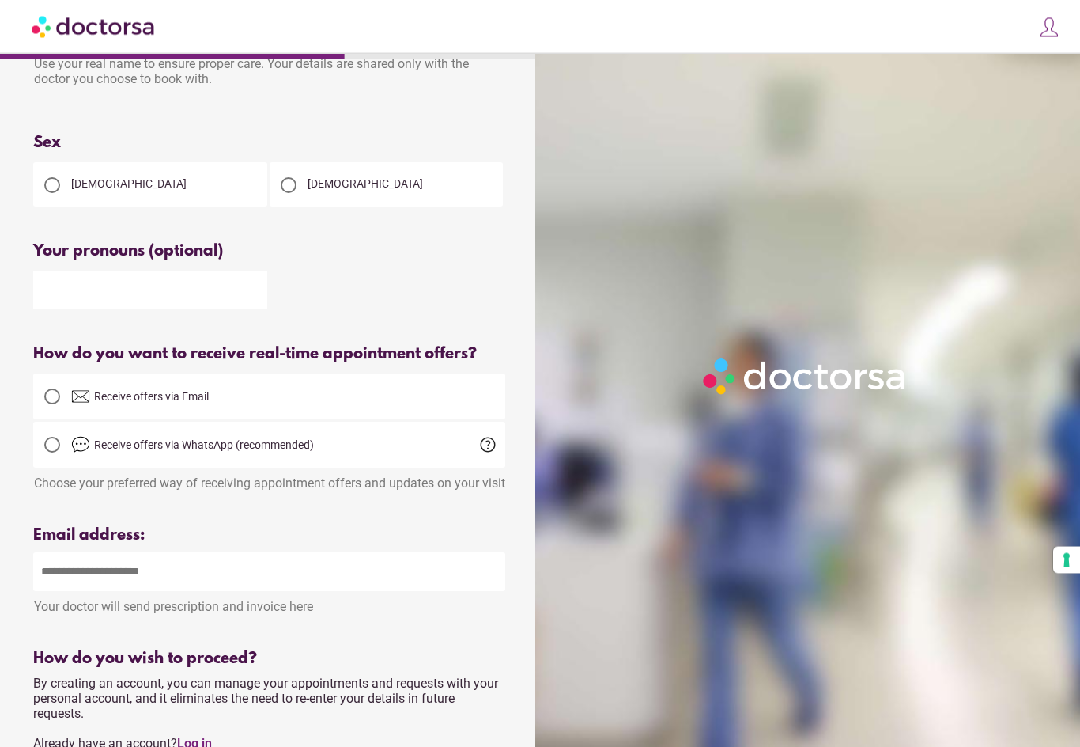
scroll to position [112, 0]
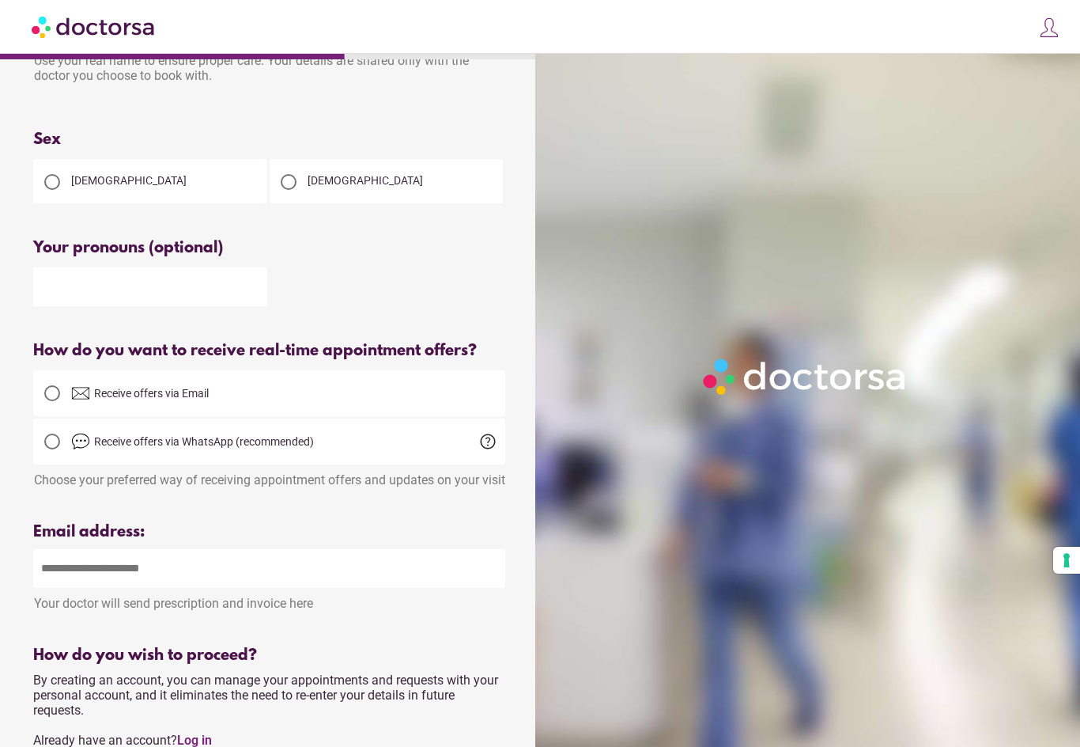
click at [51, 401] on div at bounding box center [52, 393] width 16 height 16
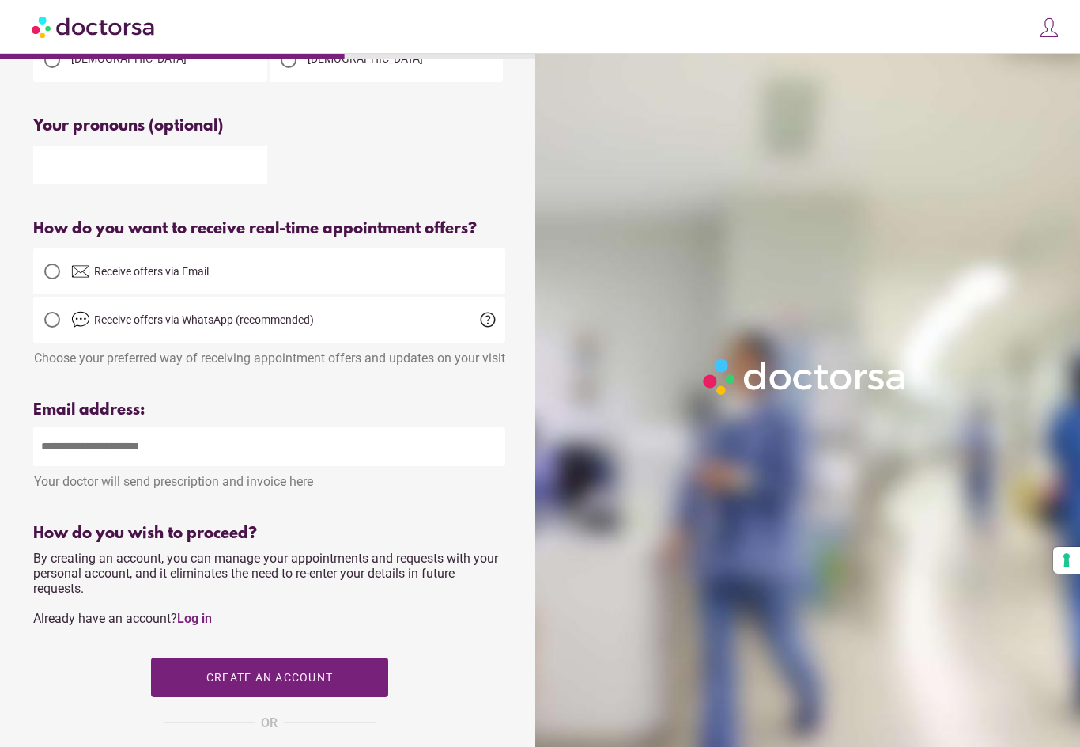
click at [93, 459] on input "email" at bounding box center [269, 446] width 472 height 39
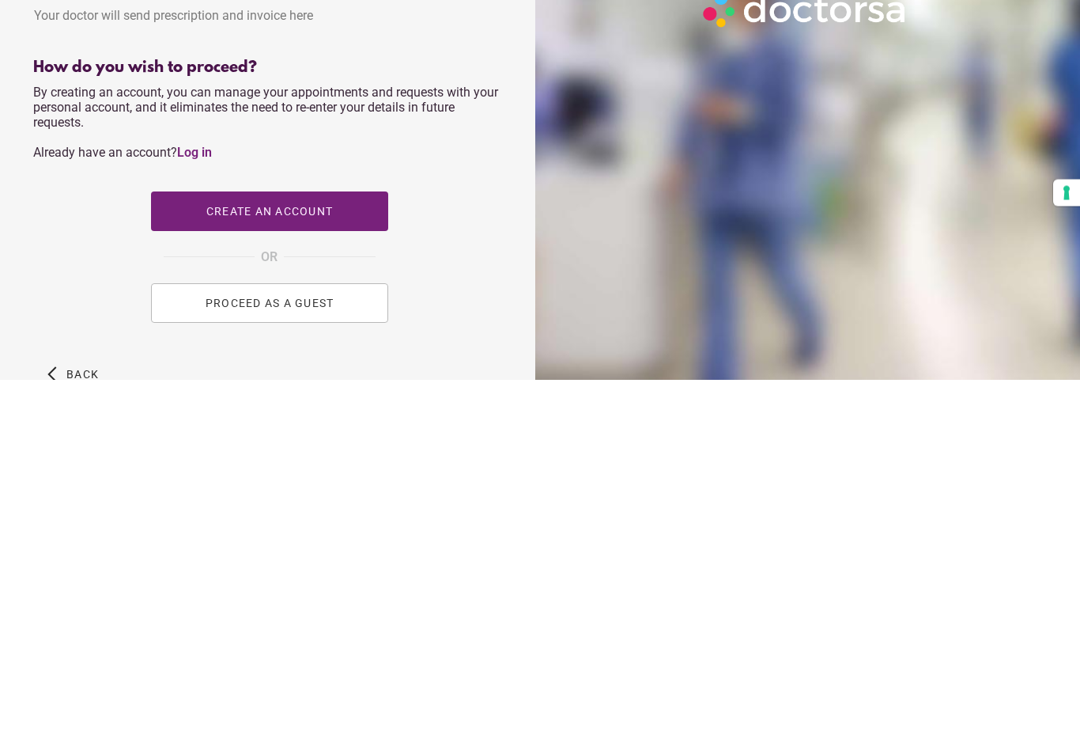
scroll to position [333, 0]
type input "**********"
click at [199, 558] on span "button" at bounding box center [269, 578] width 237 height 40
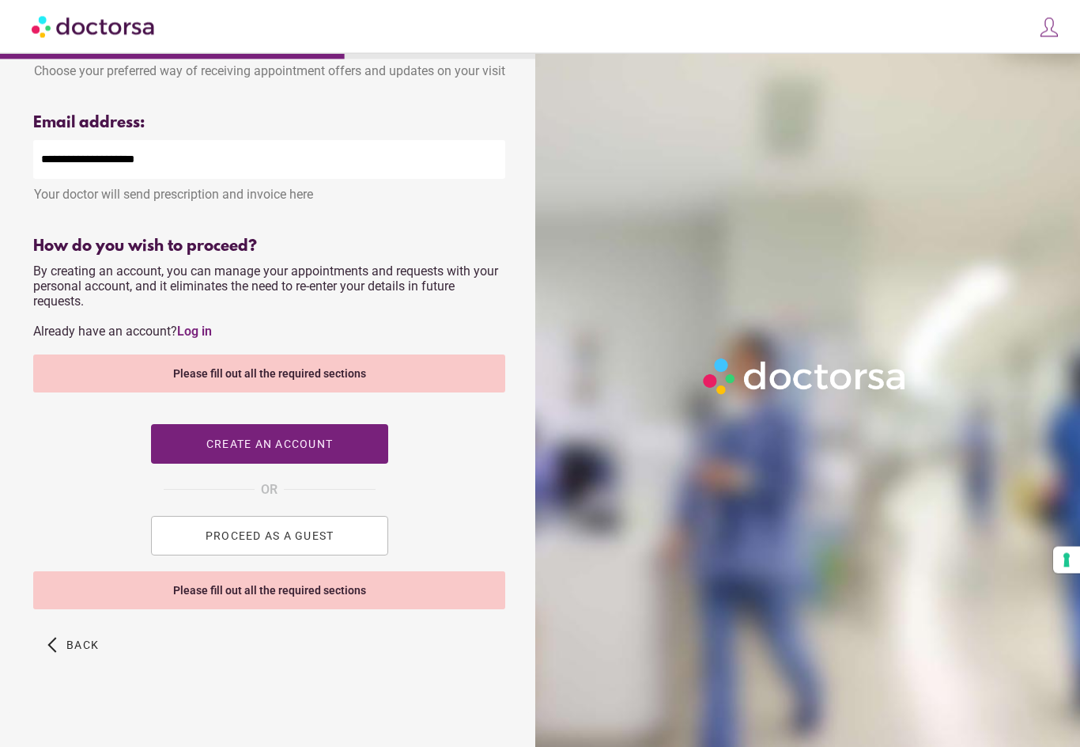
scroll to position [526, 0]
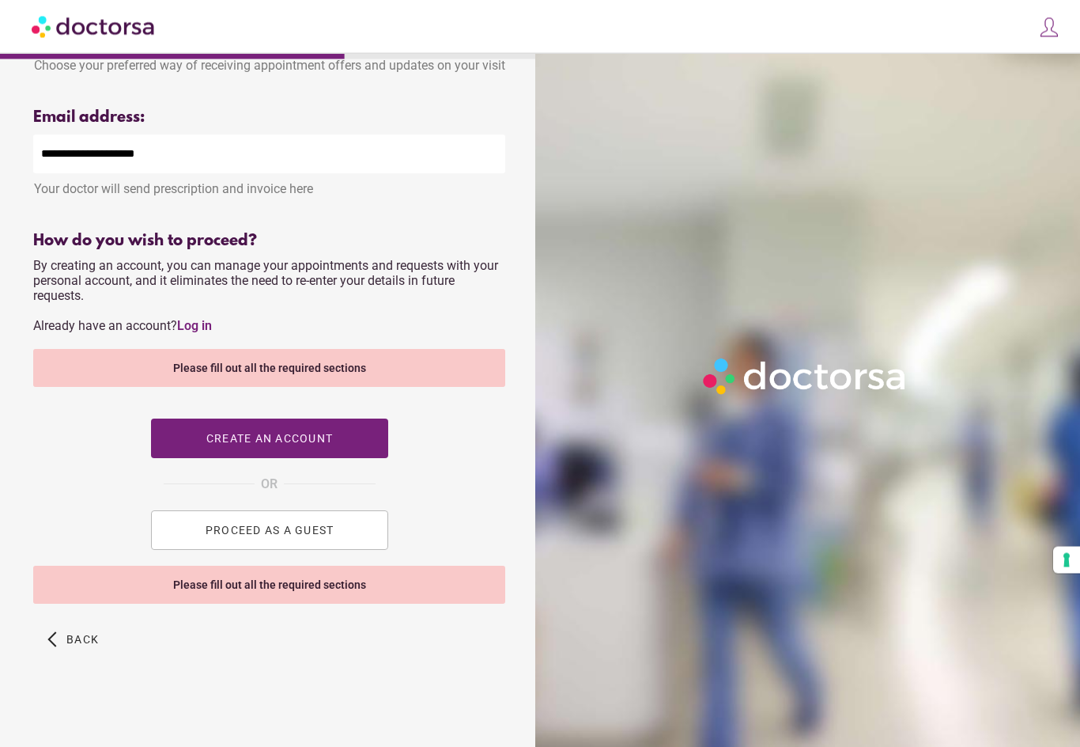
click at [200, 543] on button "PROCEED AS A GUEST" at bounding box center [269, 531] width 237 height 40
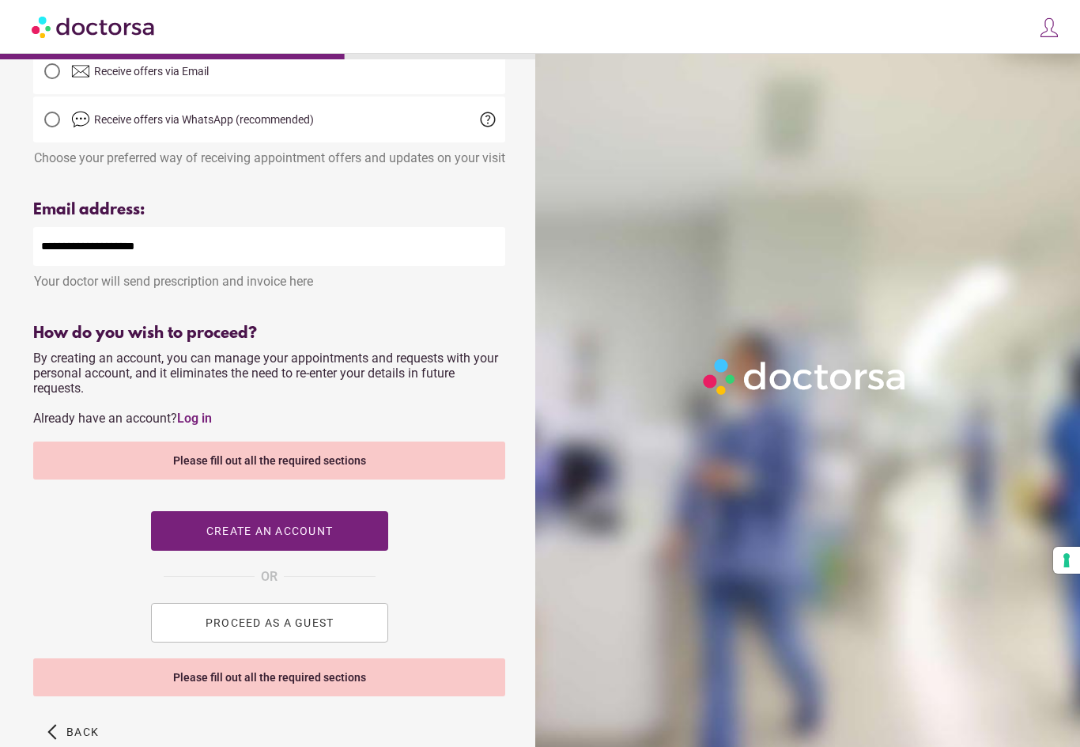
click at [200, 642] on button "PROCEED AS A GUEST" at bounding box center [269, 623] width 237 height 40
click at [155, 692] on div "Please fill out all the required sections" at bounding box center [269, 677] width 472 height 38
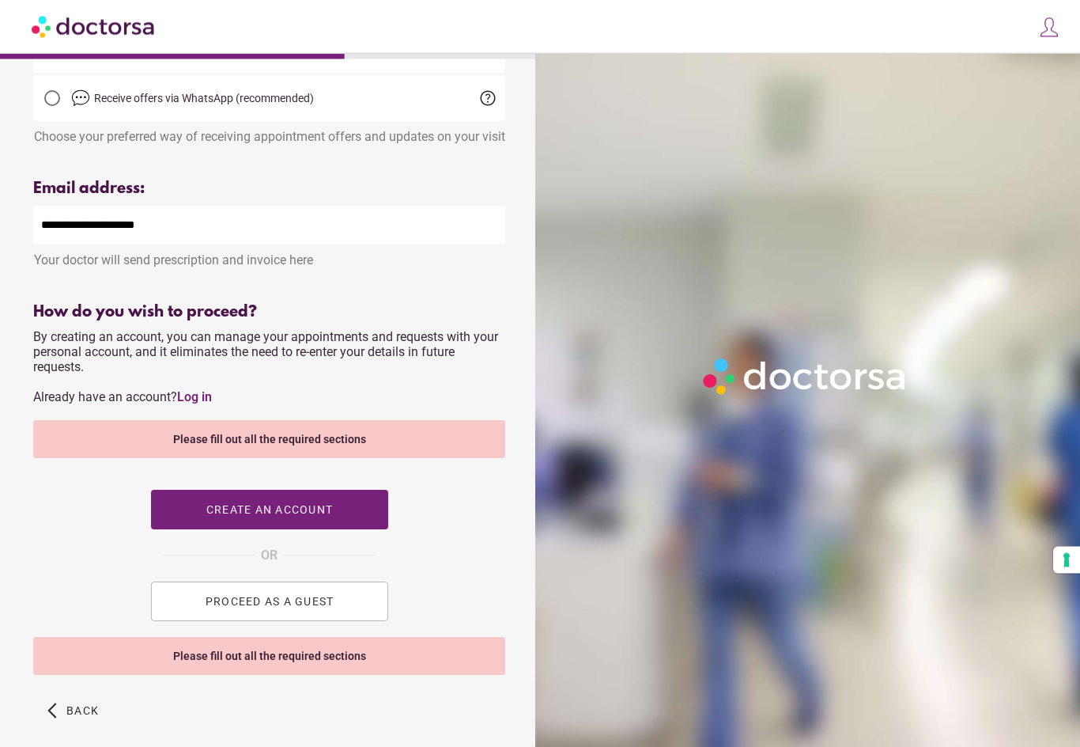
scroll to position [526, 0]
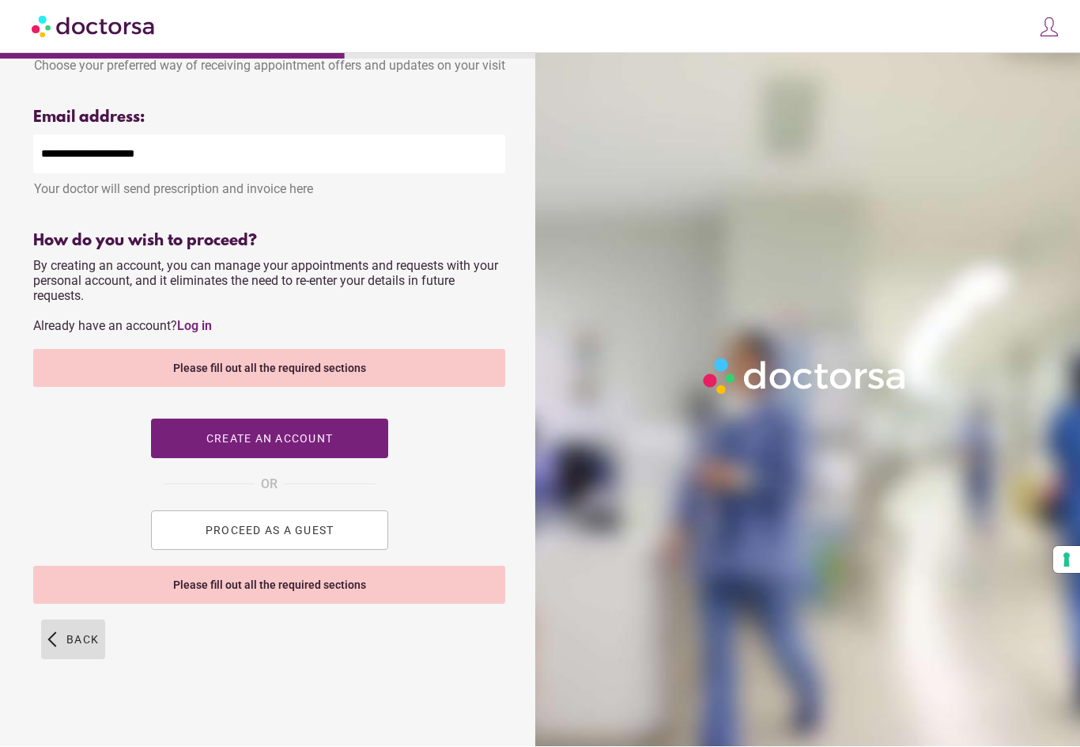
click at [69, 646] on span "Back" at bounding box center [82, 639] width 32 height 13
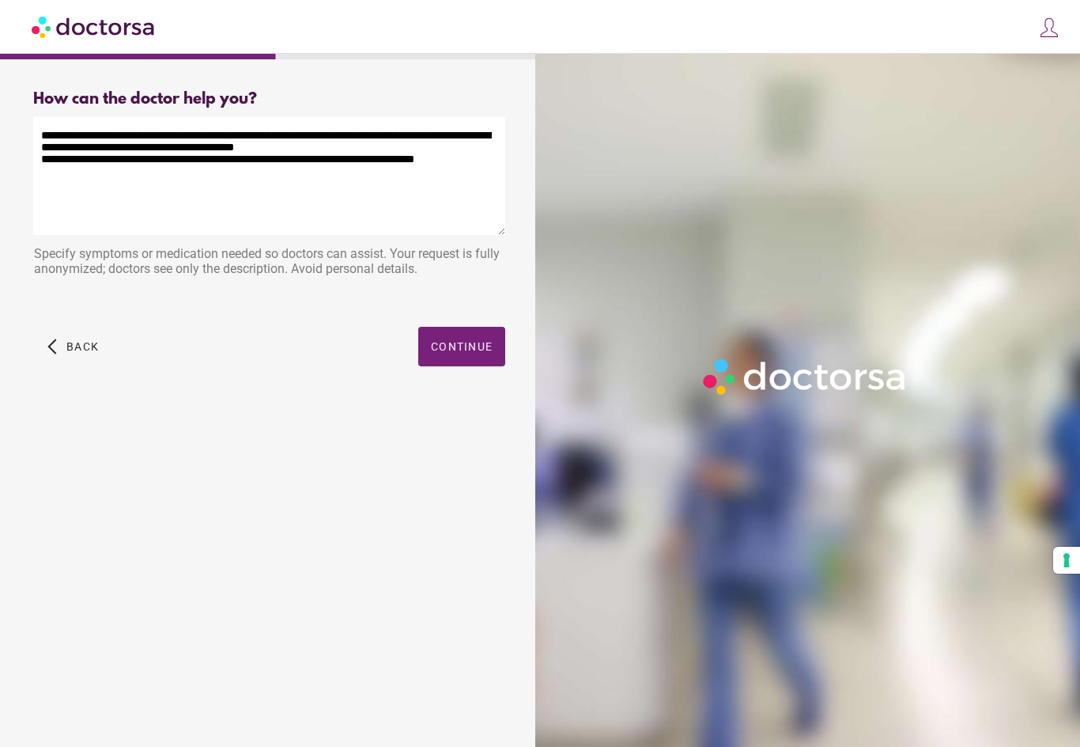
scroll to position [26, 0]
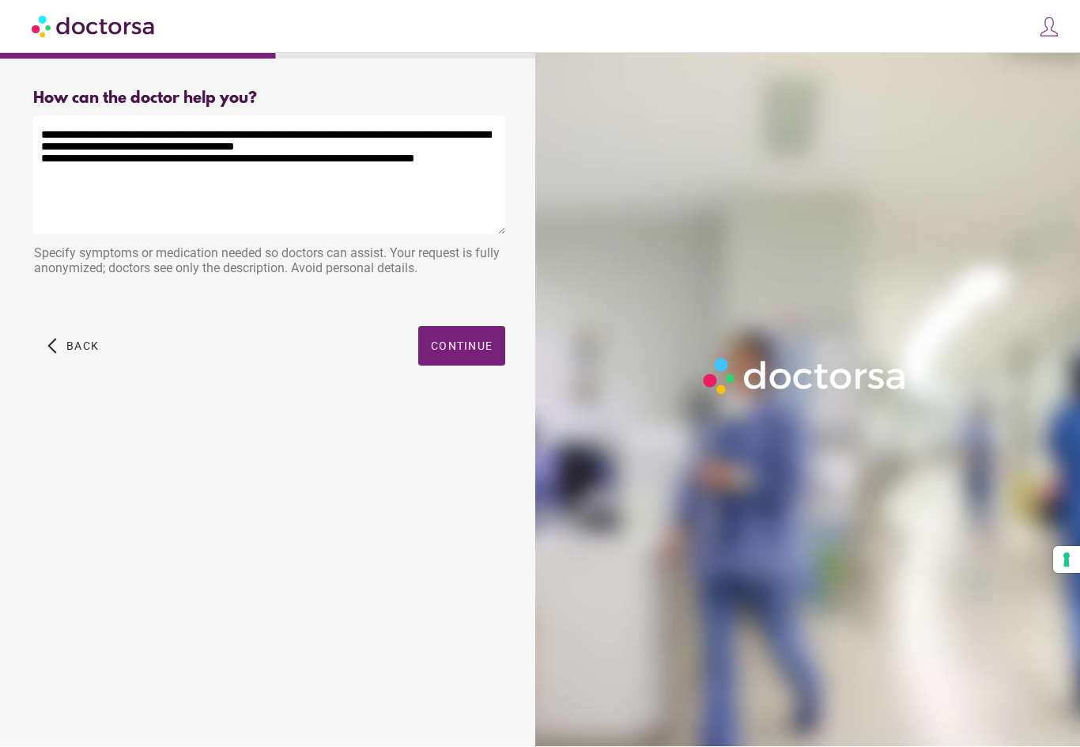
click at [65, 327] on span "button" at bounding box center [73, 347] width 64 height 40
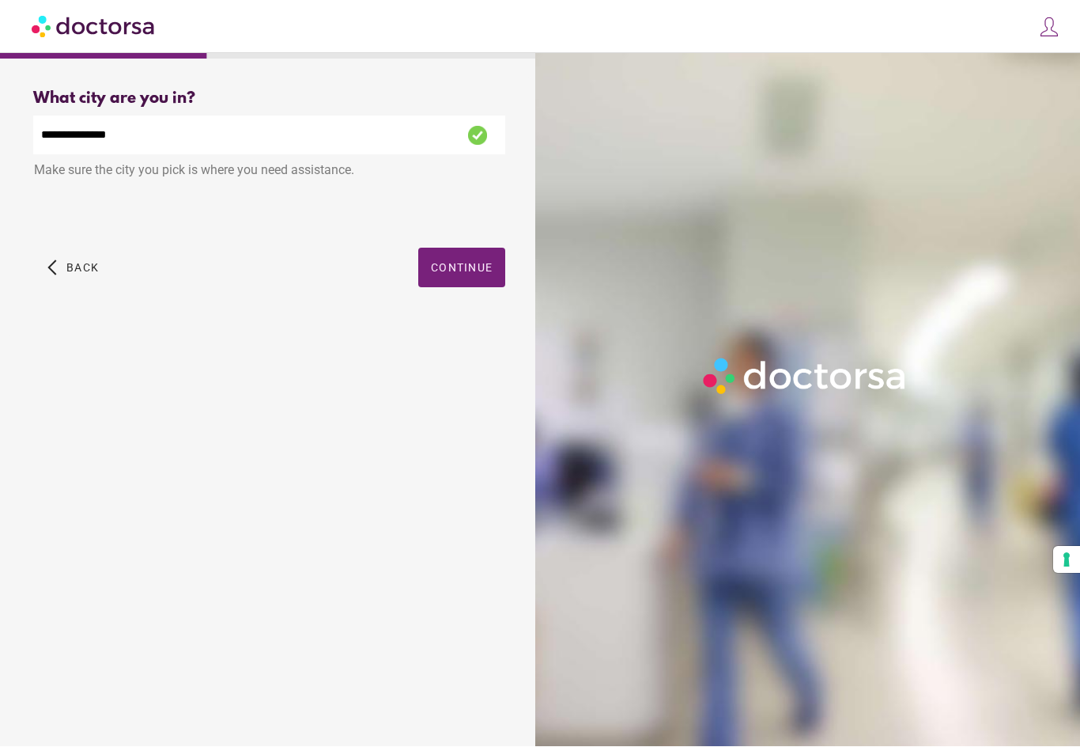
scroll to position [0, 0]
click at [60, 265] on span "button" at bounding box center [73, 268] width 64 height 40
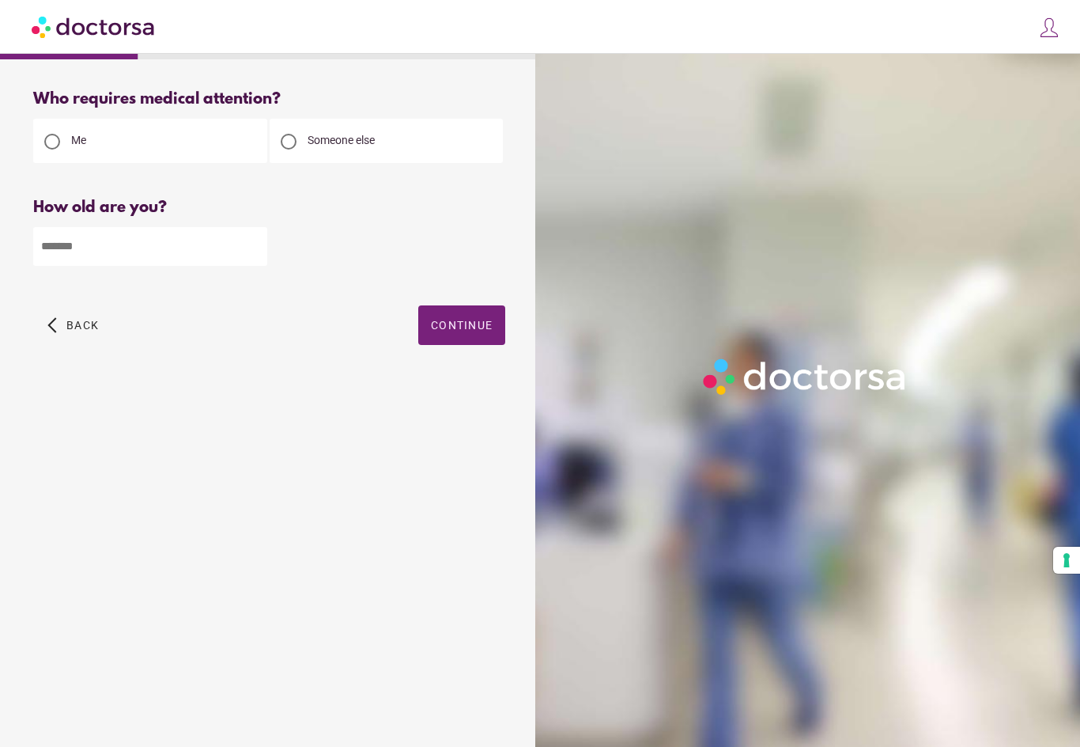
click at [80, 330] on span "Back" at bounding box center [82, 325] width 32 height 13
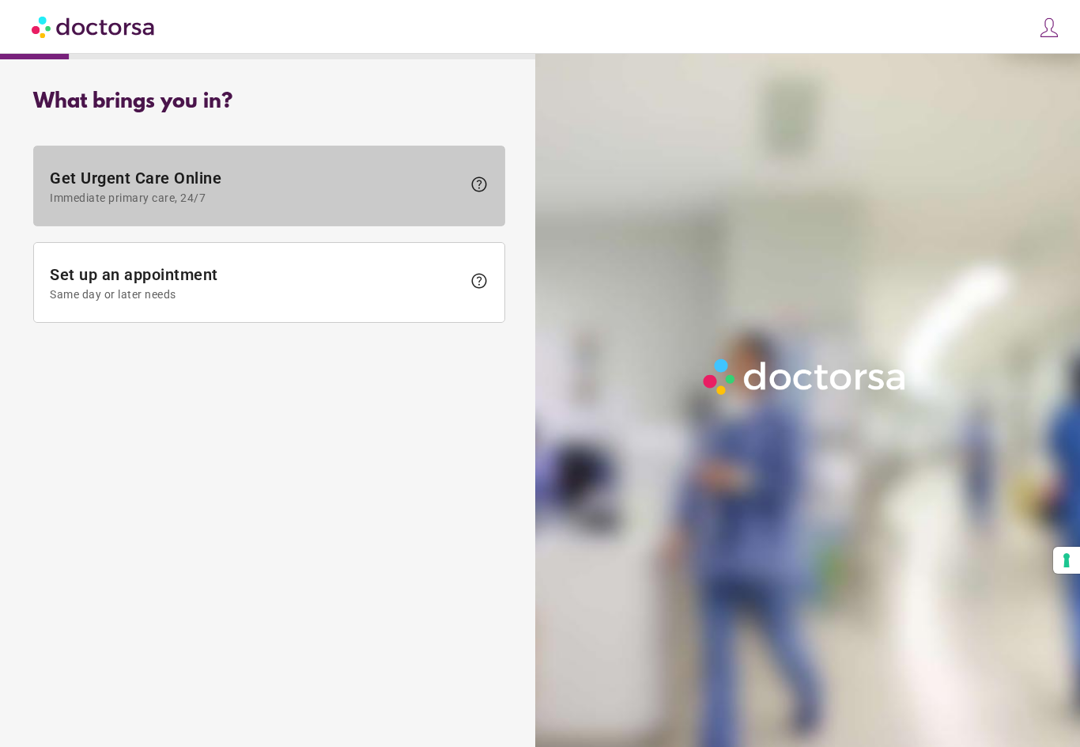
click at [142, 189] on span "Get Urgent Care Online Immediate primary care, 24/7" at bounding box center [256, 186] width 412 height 36
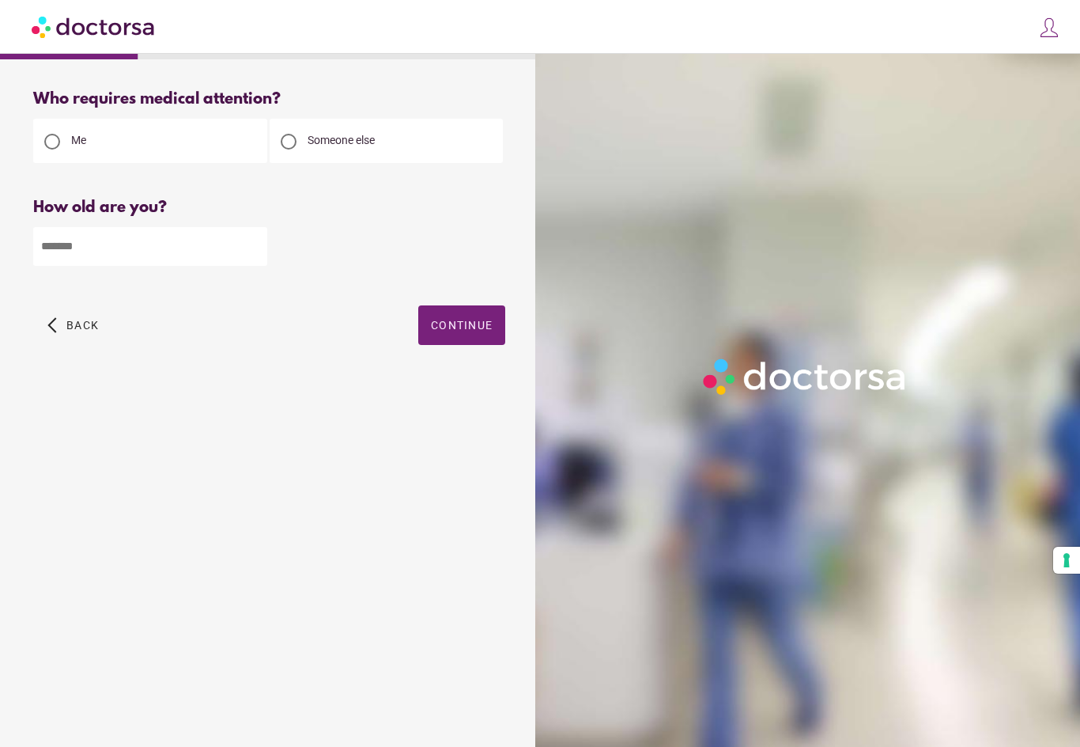
click at [435, 318] on span "button" at bounding box center [461, 325] width 87 height 40
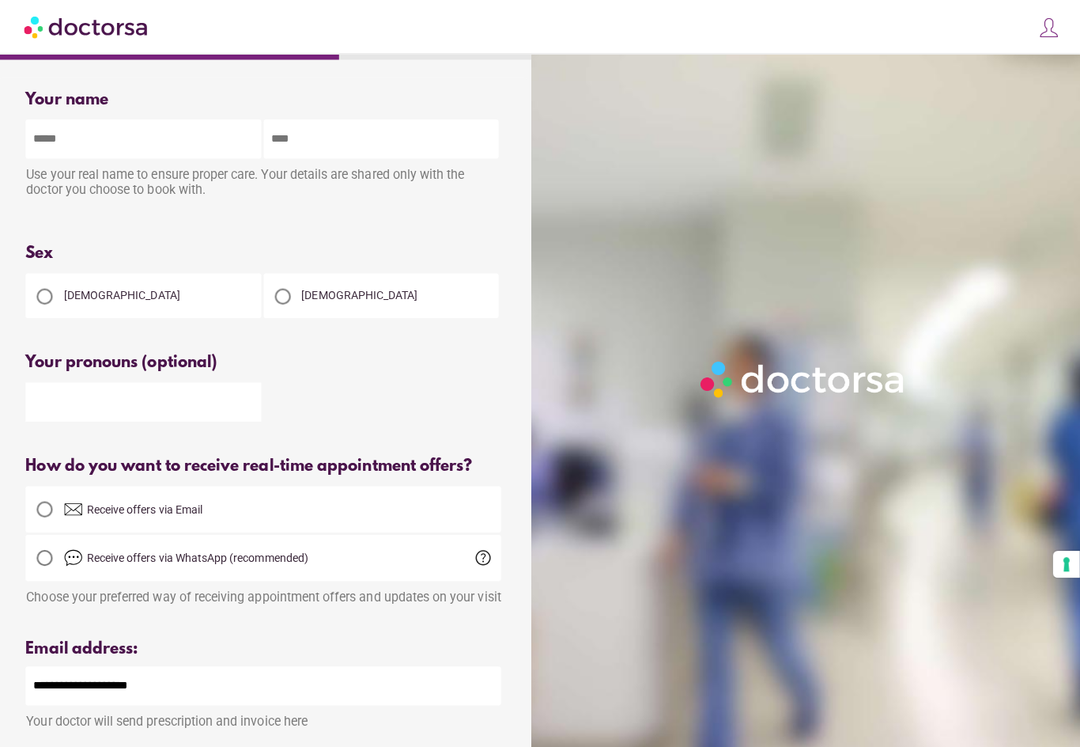
scroll to position [8, 0]
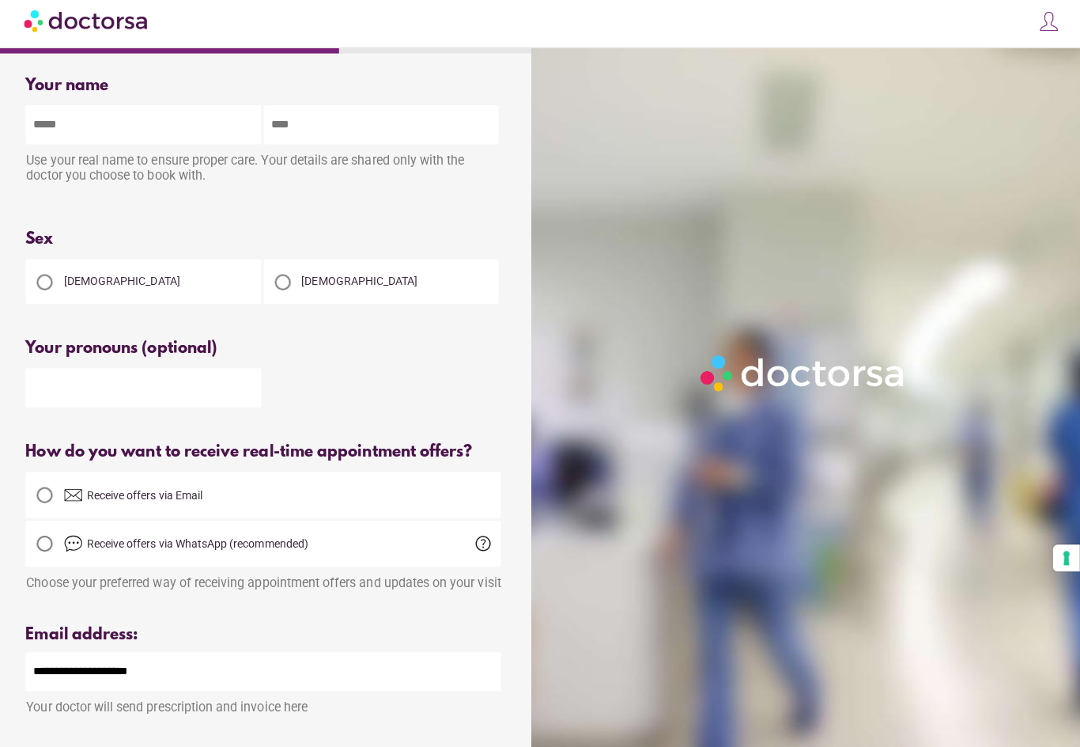
click at [138, 127] on input "text" at bounding box center [150, 130] width 234 height 39
type input "******"
click at [307, 131] on input "text" at bounding box center [387, 130] width 234 height 39
type input "******"
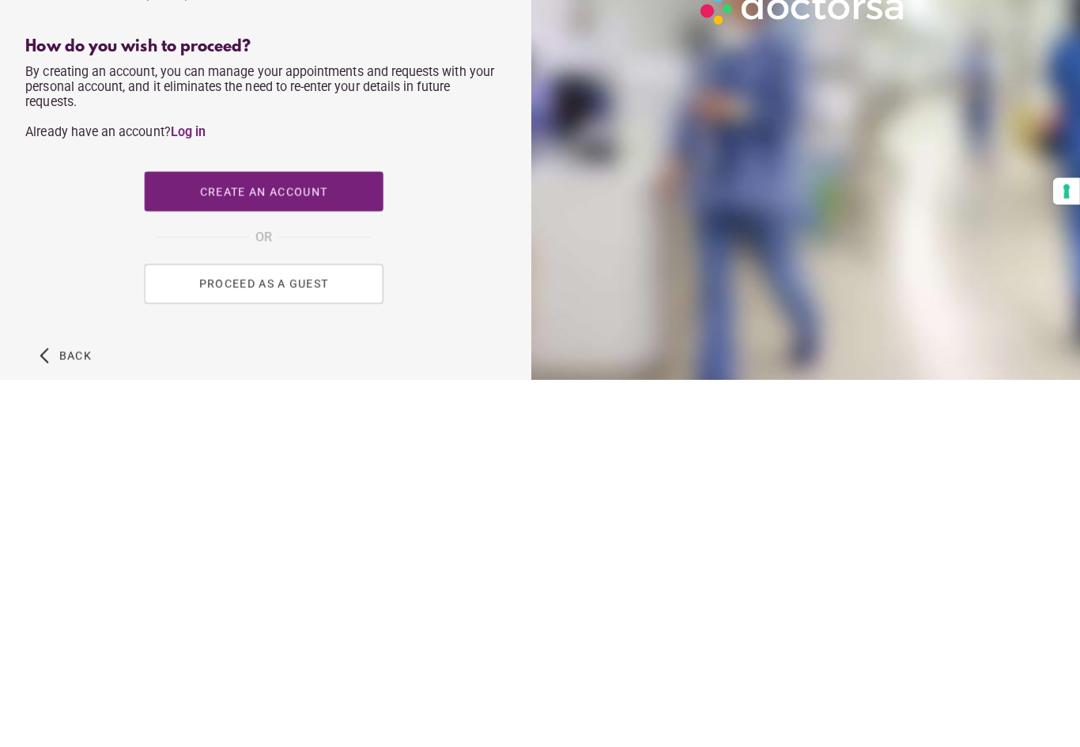
scroll to position [352, 0]
click at [180, 631] on button "PROCEED AS A GUEST" at bounding box center [269, 651] width 237 height 40
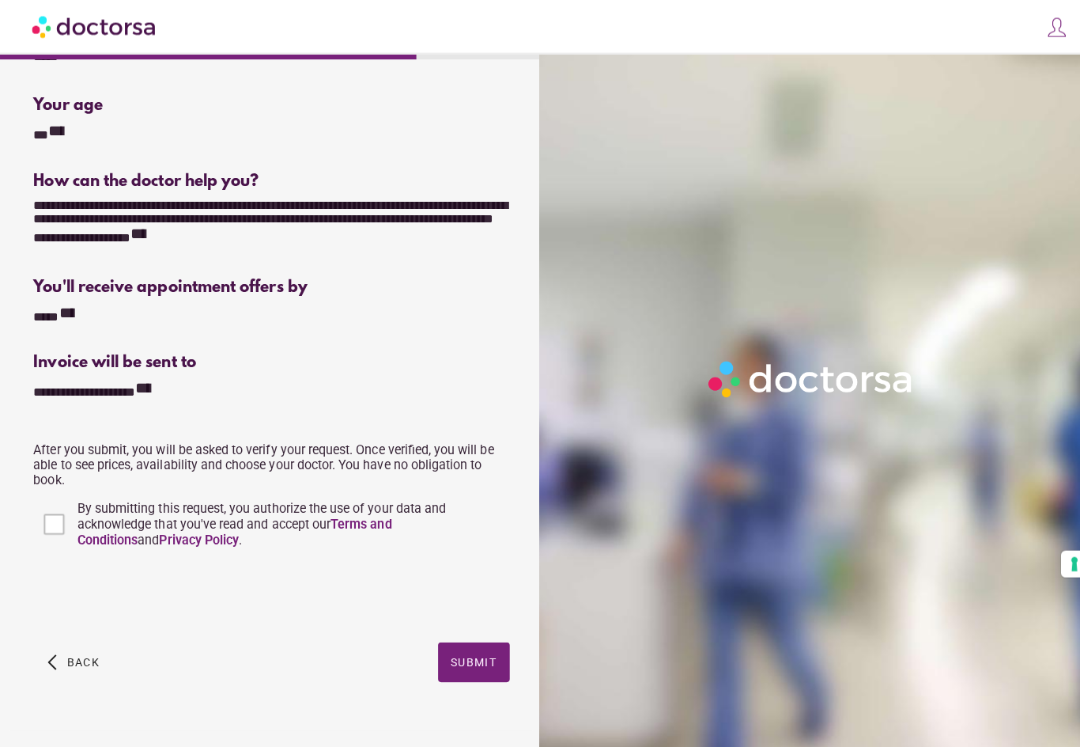
scroll to position [197, 0]
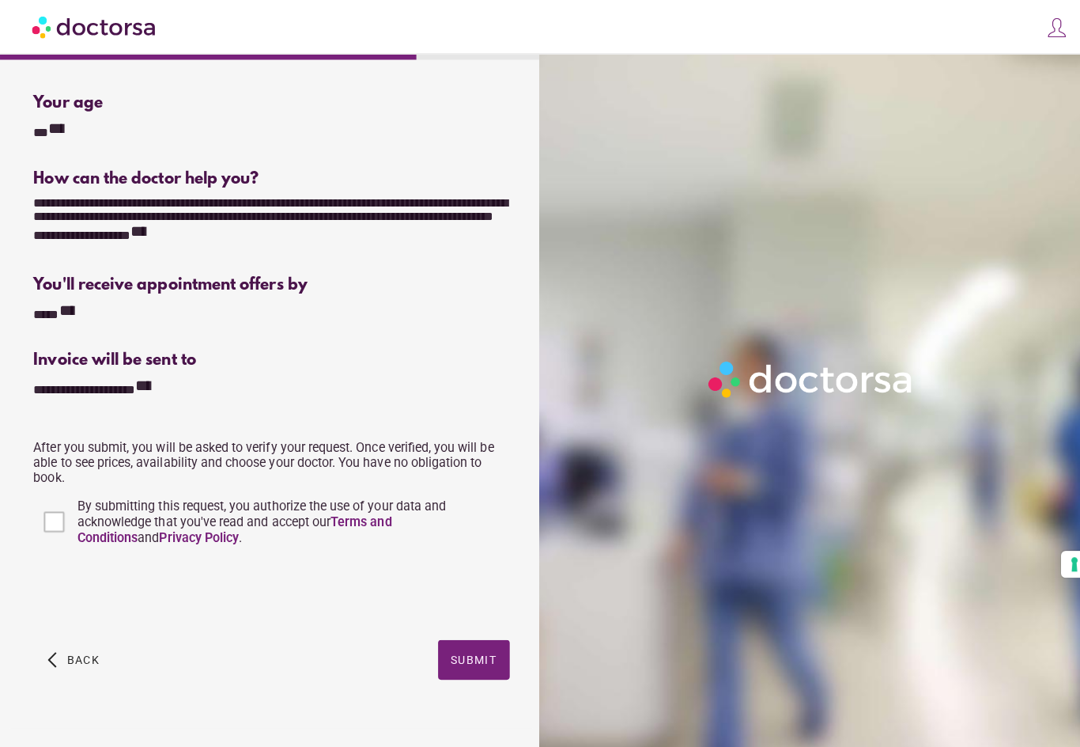
click at [464, 650] on span "button" at bounding box center [470, 655] width 71 height 40
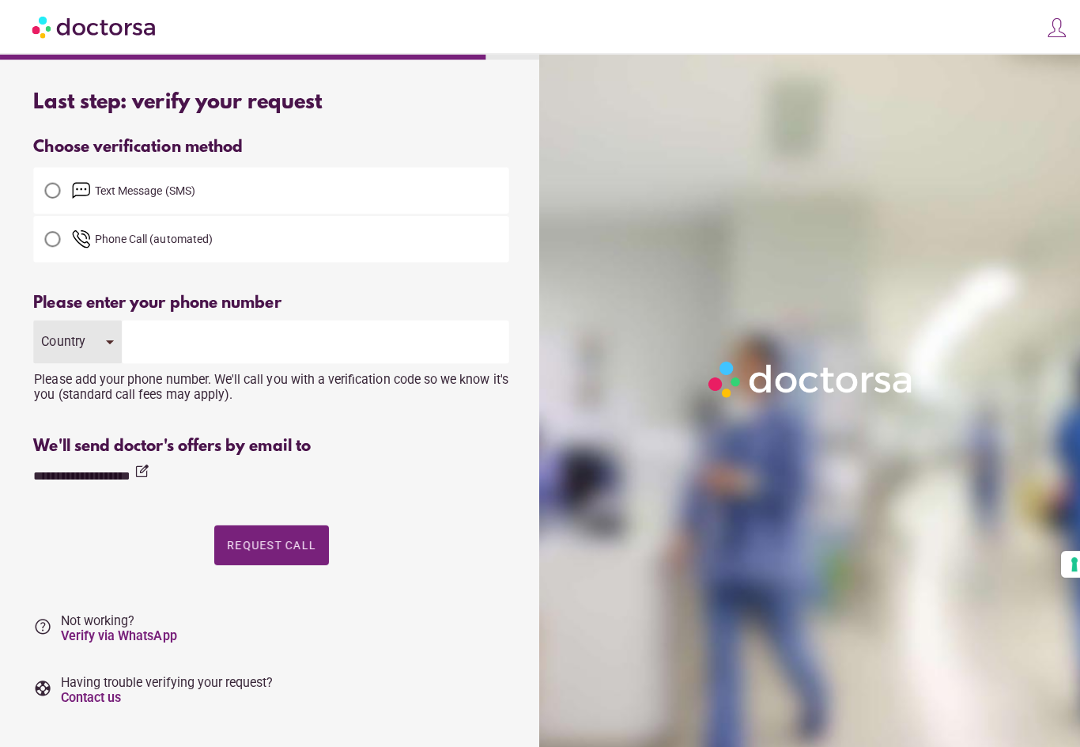
click at [52, 185] on div at bounding box center [52, 189] width 16 height 16
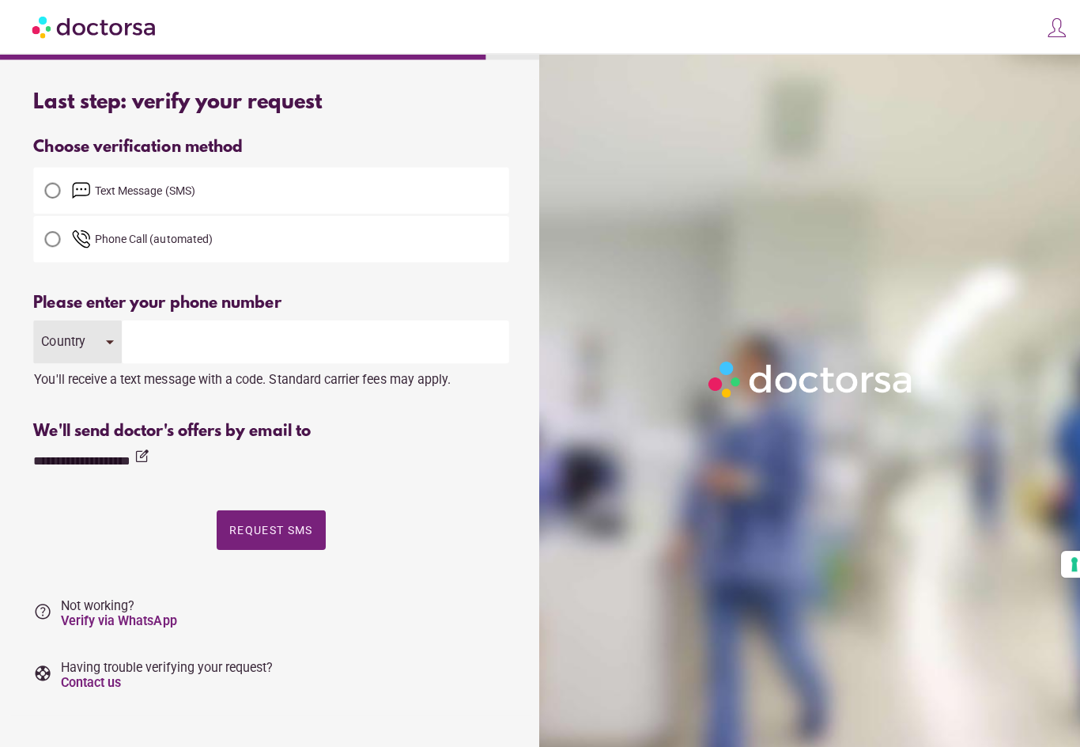
click at [183, 338] on input "tel" at bounding box center [313, 339] width 384 height 43
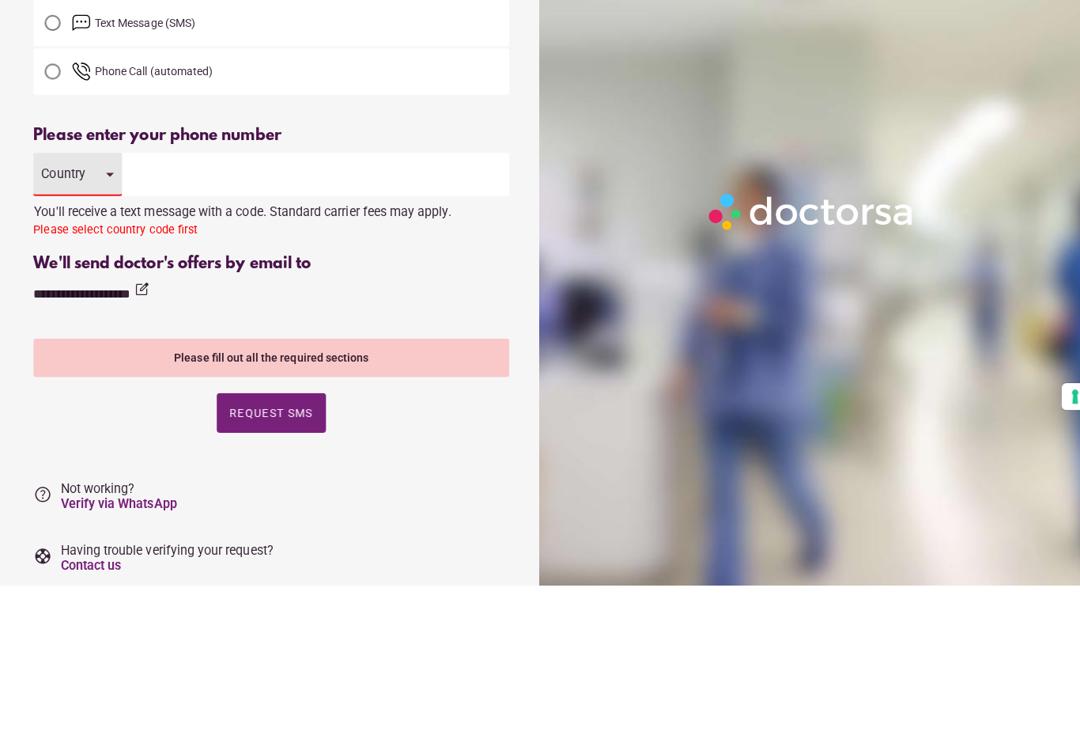
click at [108, 318] on div "Country" at bounding box center [77, 339] width 88 height 43
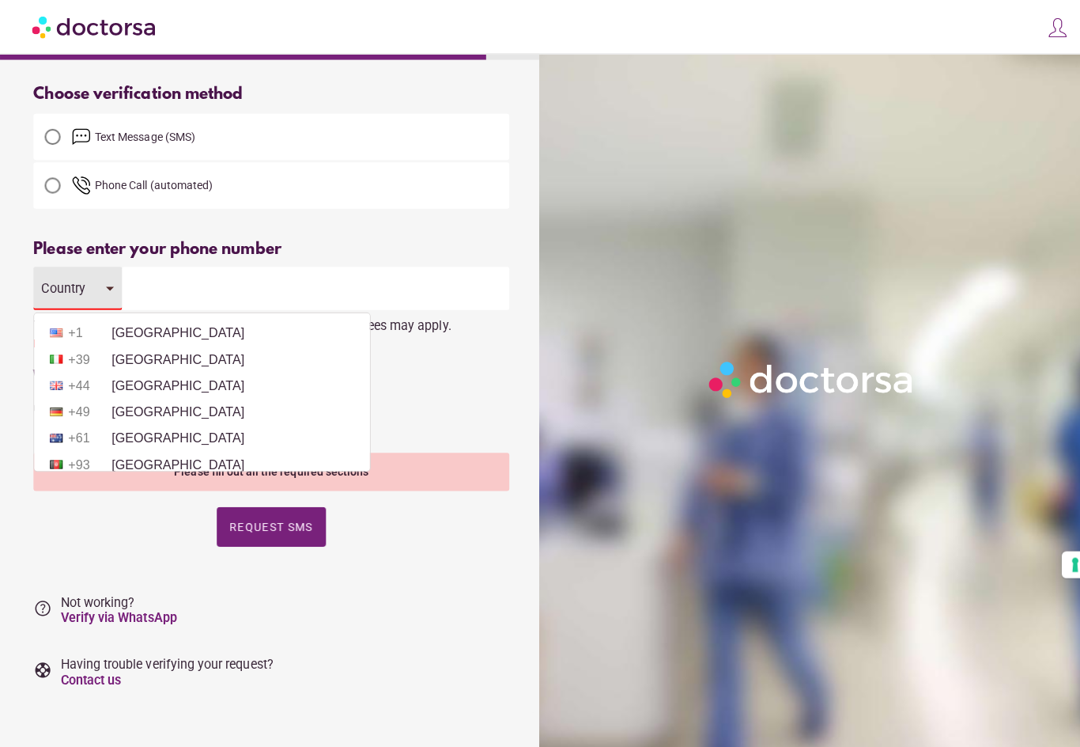
click at [143, 321] on li "+1 [GEOGRAPHIC_DATA]" at bounding box center [200, 331] width 317 height 24
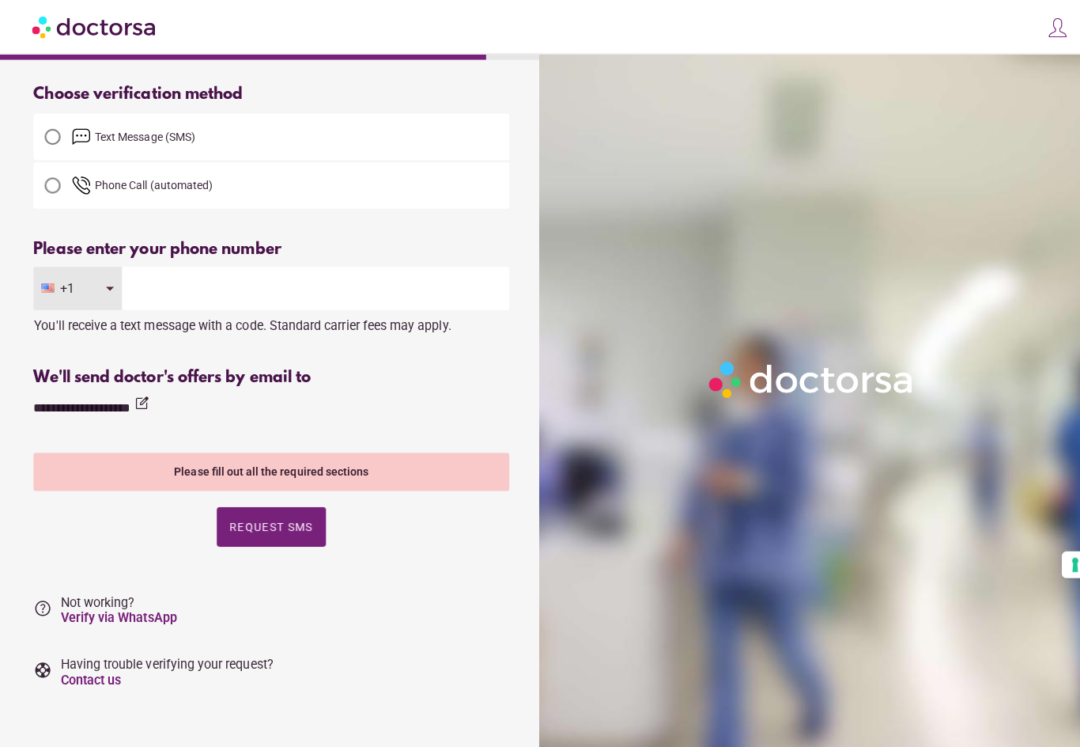
click at [152, 278] on input "tel" at bounding box center [313, 286] width 384 height 43
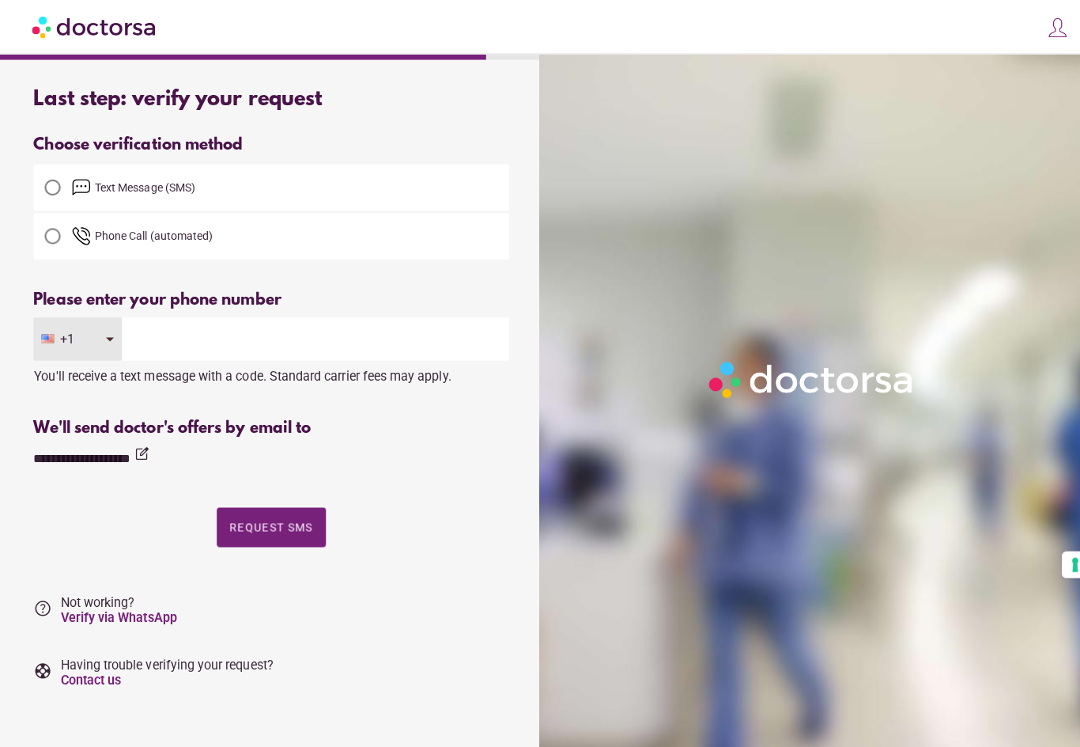
scroll to position [26, 0]
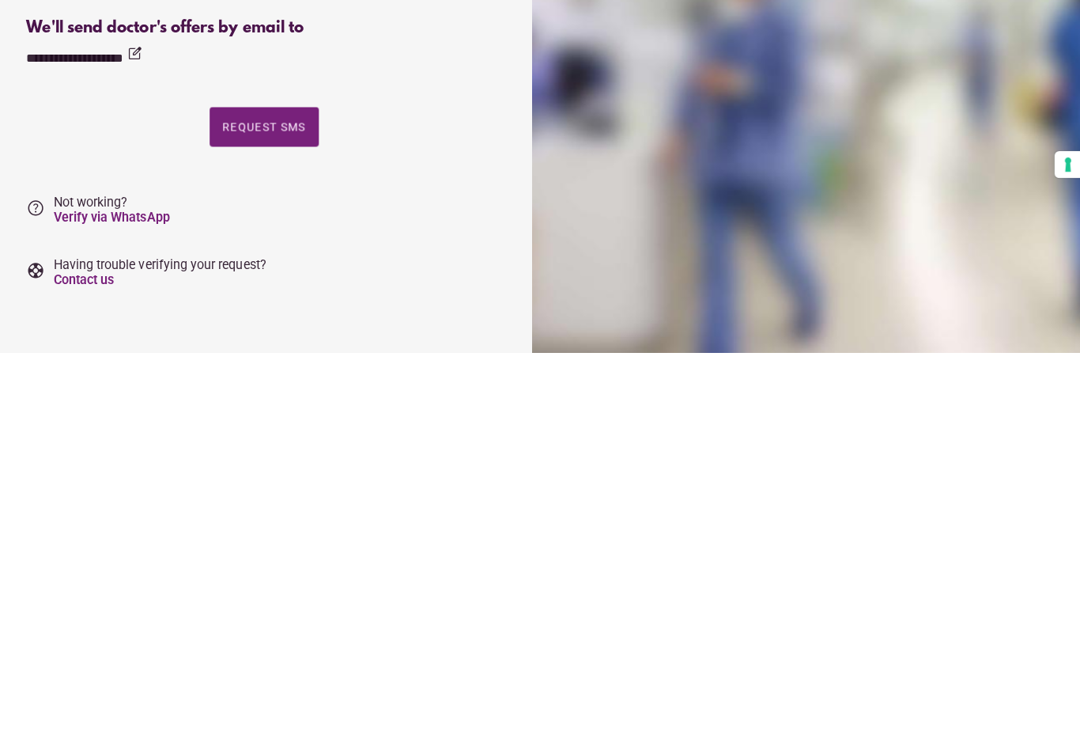
click at [248, 516] on span "Request SMS" at bounding box center [269, 522] width 83 height 13
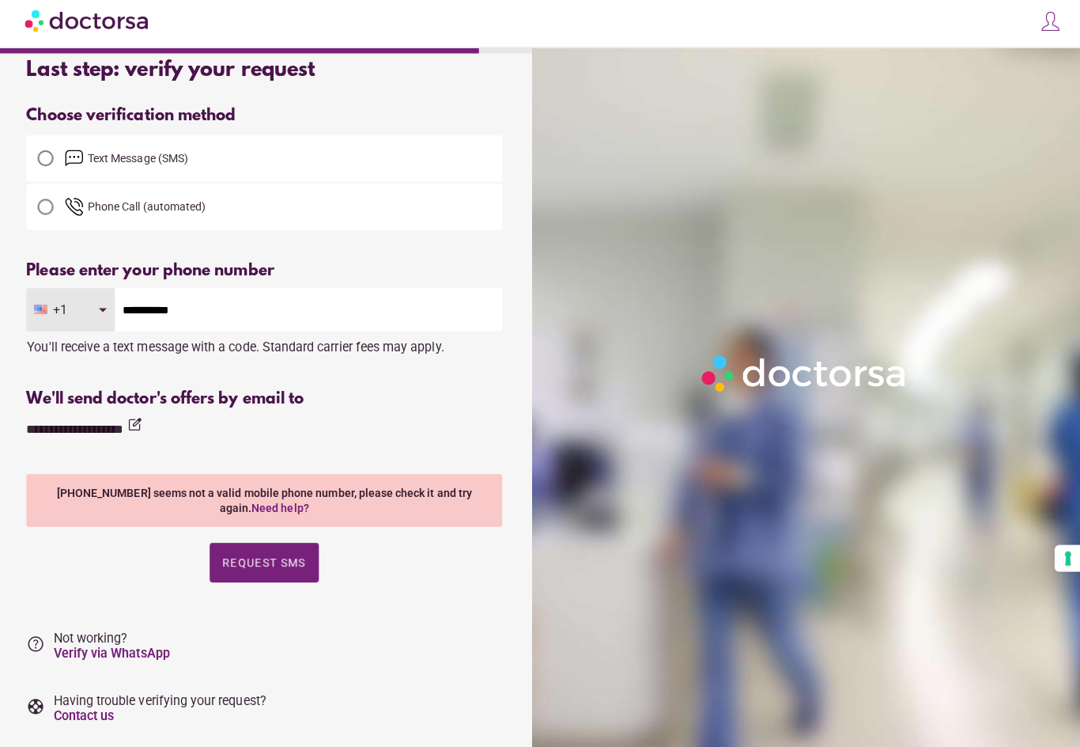
click at [139, 308] on input "**********" at bounding box center [313, 313] width 384 height 43
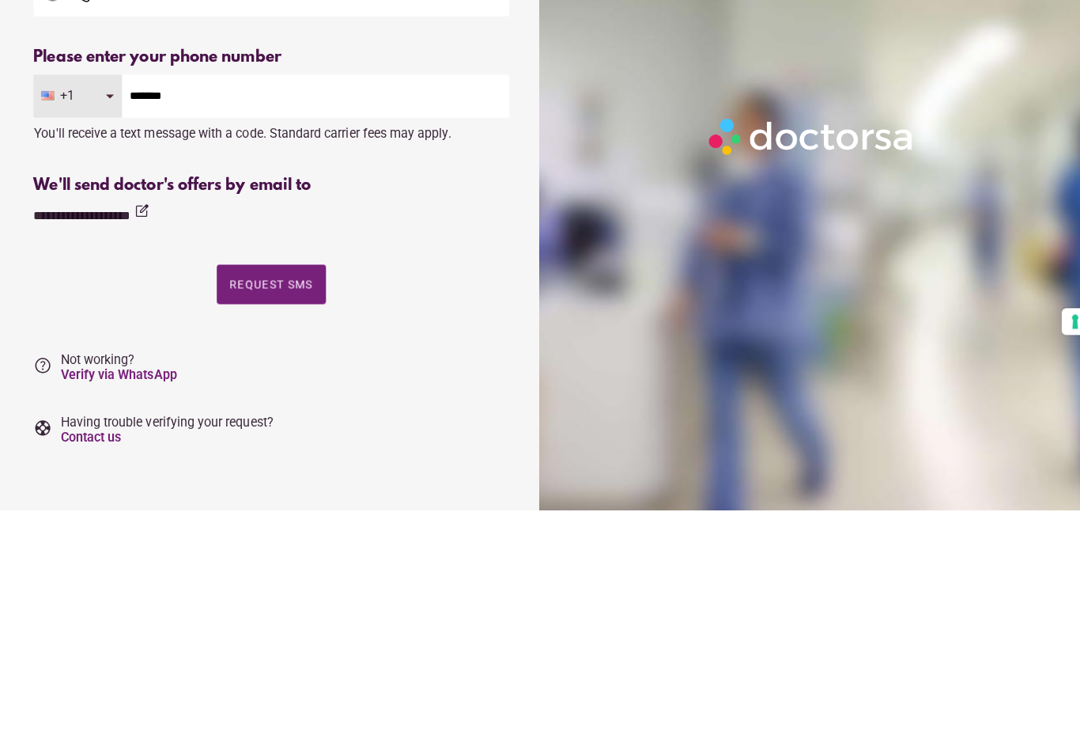
click at [246, 503] on span "button" at bounding box center [269, 523] width 108 height 40
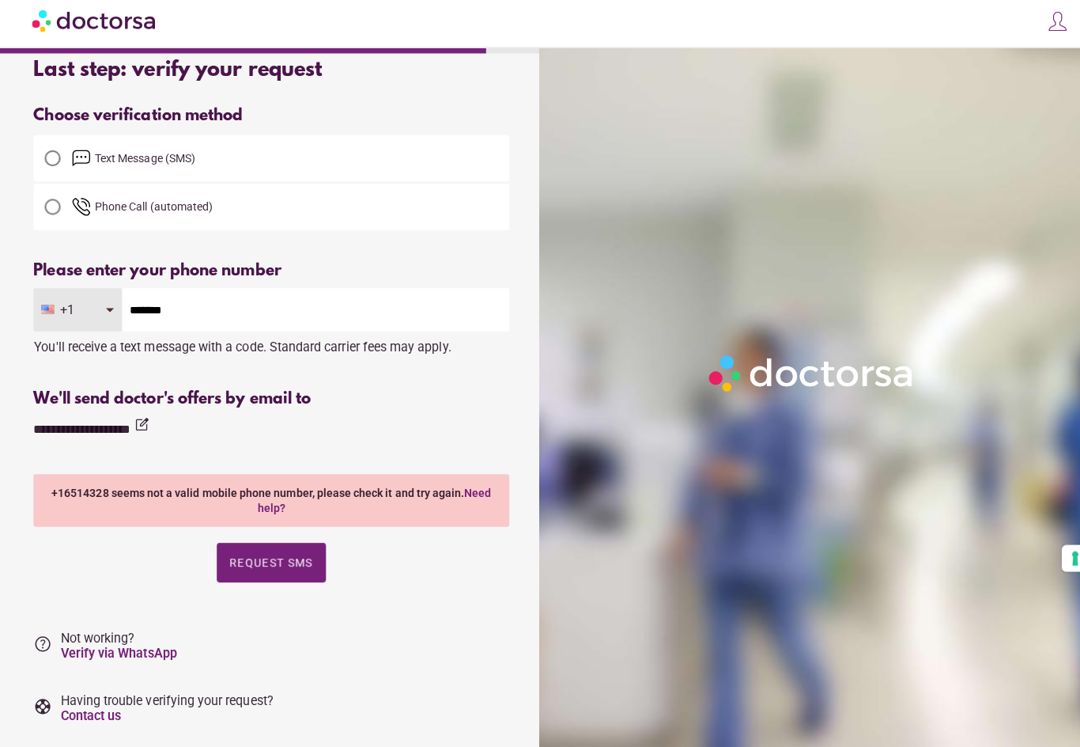
click at [195, 304] on input "*******" at bounding box center [313, 313] width 384 height 43
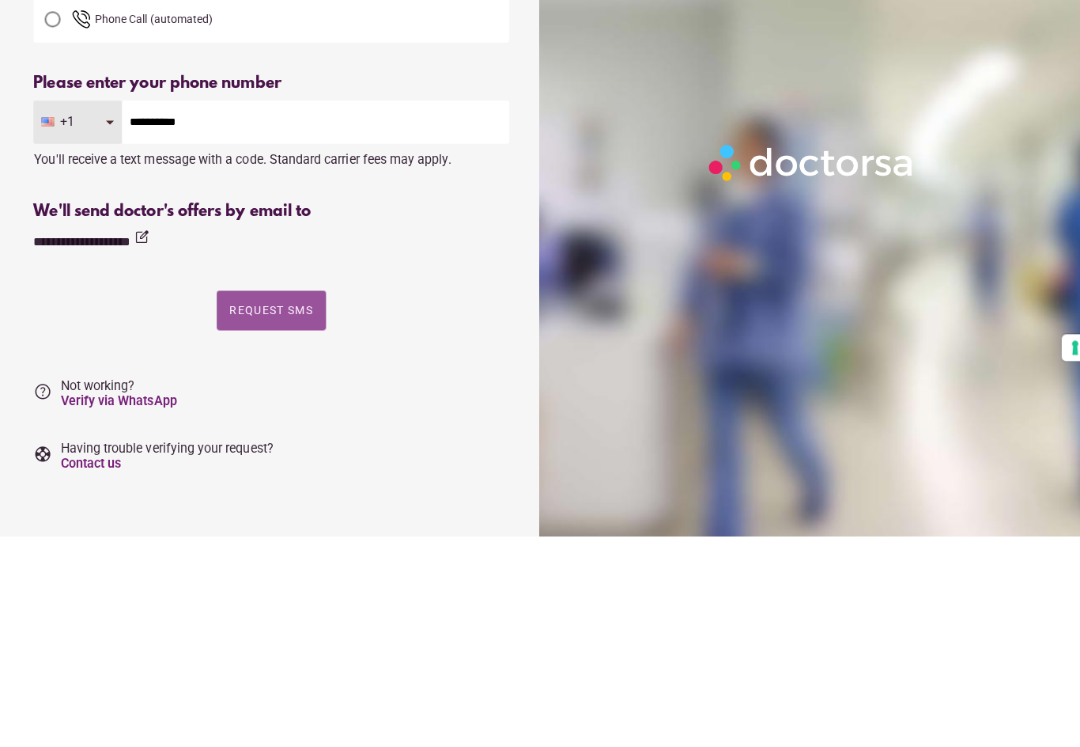
type input "**********"
click at [284, 516] on span "Request SMS" at bounding box center [269, 522] width 83 height 13
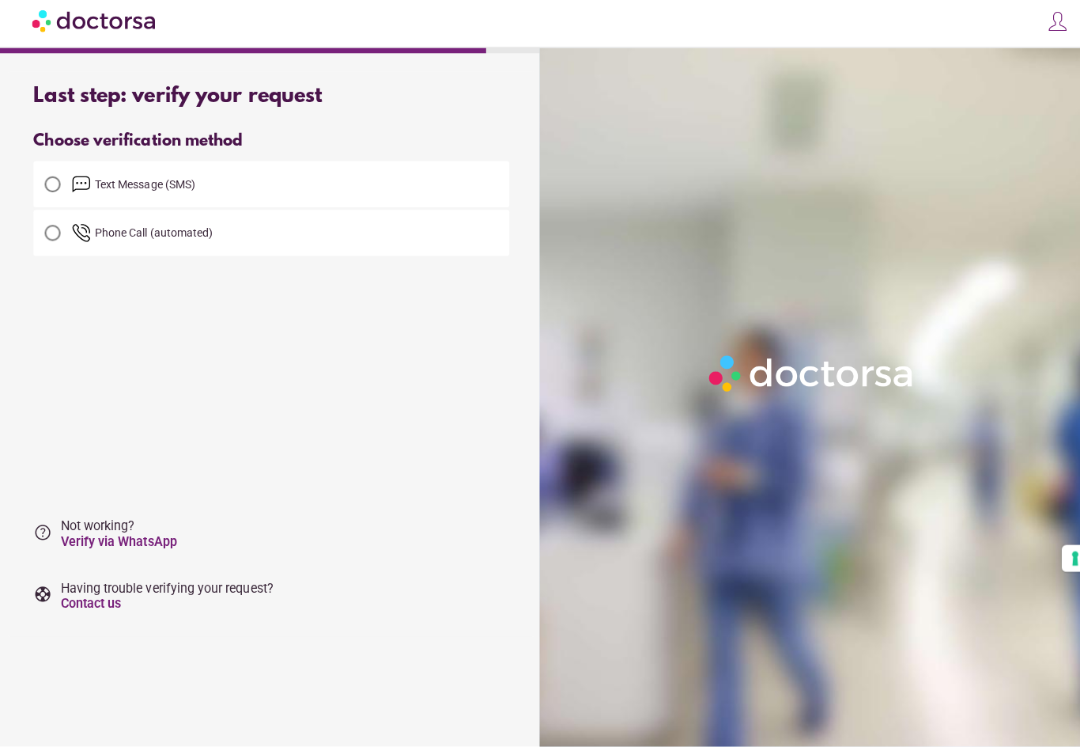
scroll to position [0, 0]
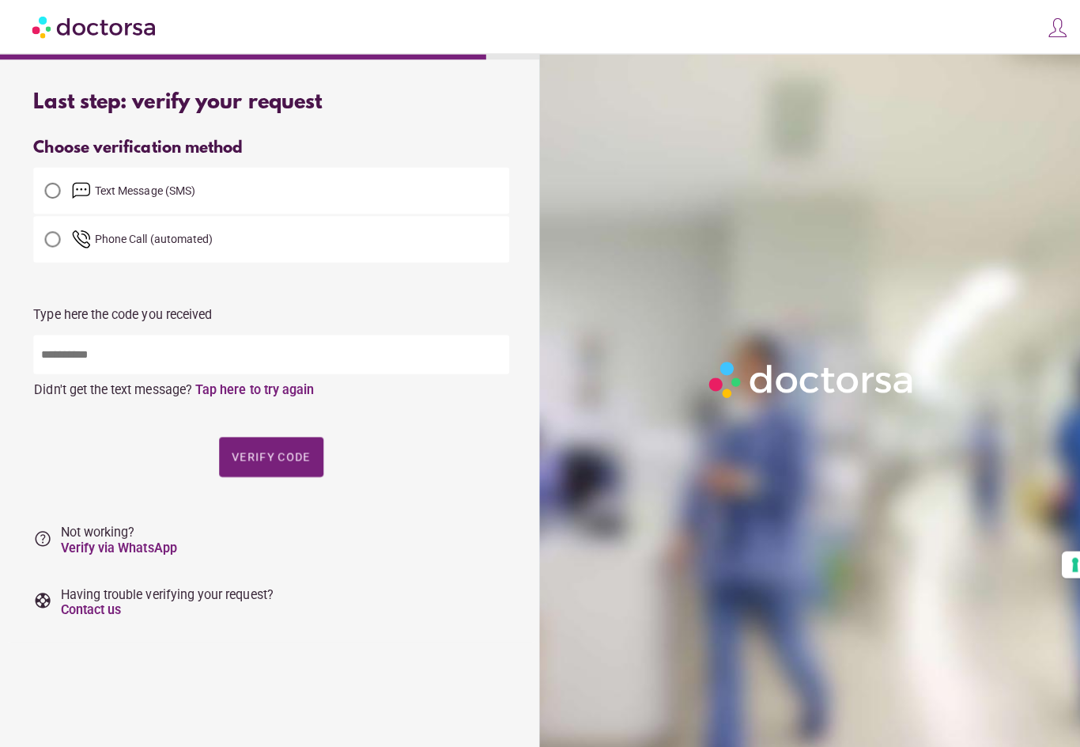
click at [251, 345] on input "text" at bounding box center [269, 351] width 472 height 39
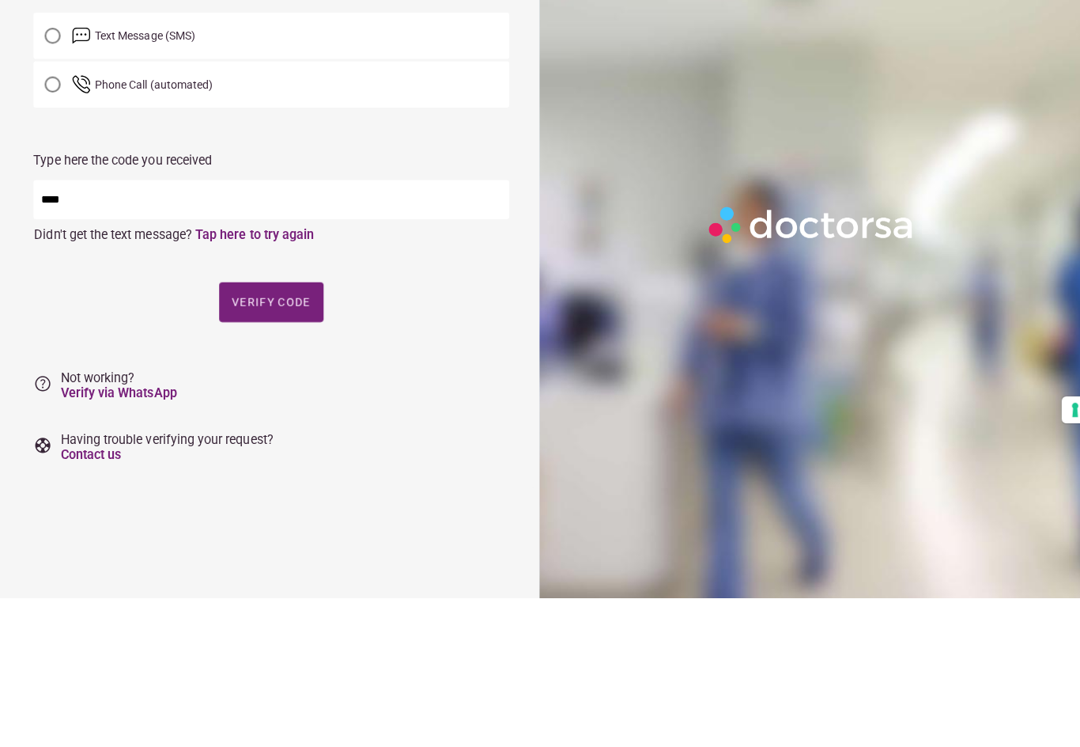
type input "*****"
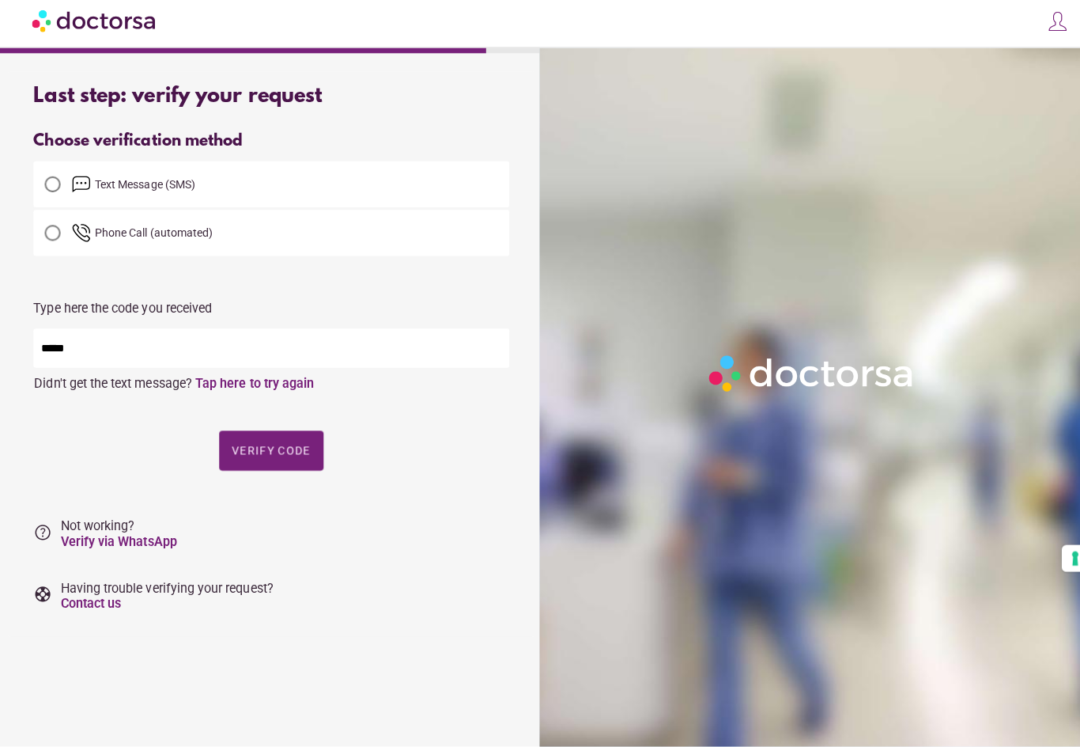
click at [289, 447] on span "Verify code" at bounding box center [269, 453] width 78 height 13
